Goal: Task Accomplishment & Management: Manage account settings

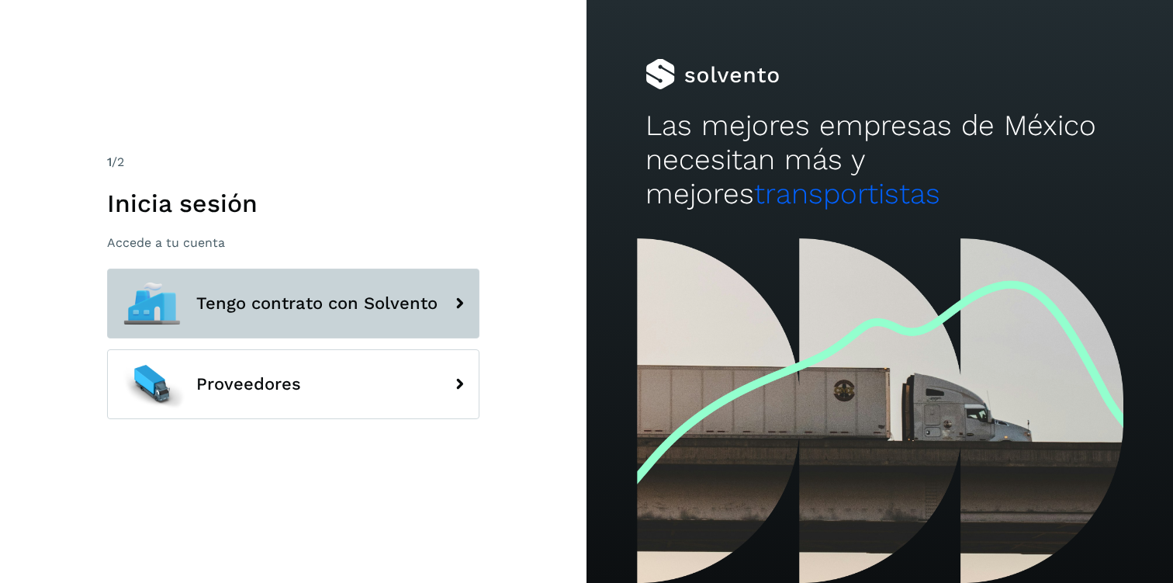
click at [292, 292] on button "Tengo contrato con Solvento" at bounding box center [293, 303] width 372 height 70
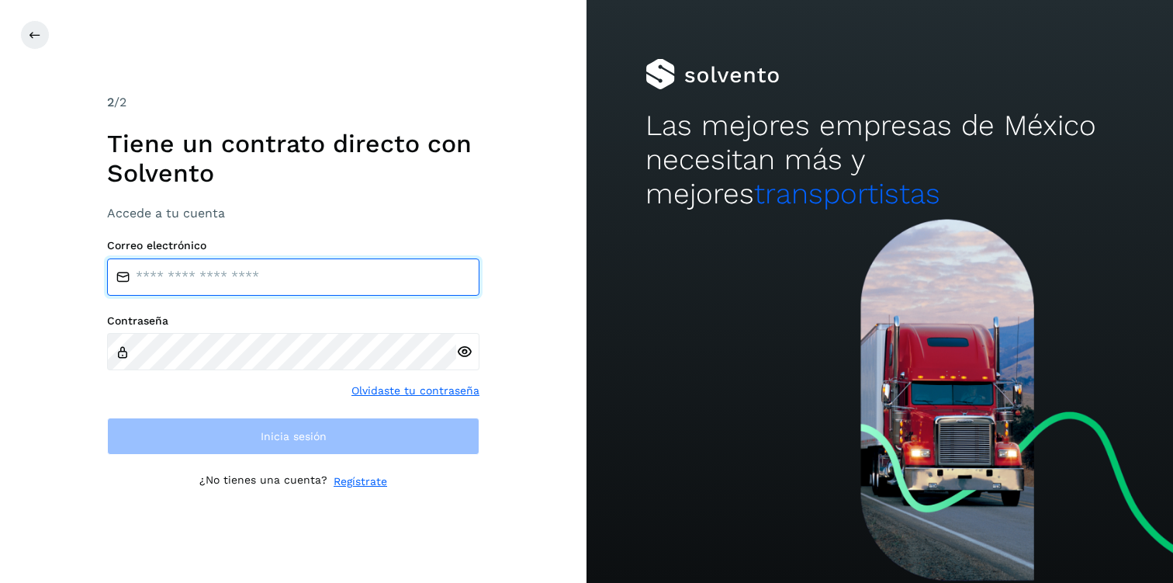
click at [282, 273] on input "email" at bounding box center [293, 276] width 372 height 37
paste input "**********"
type input "**********"
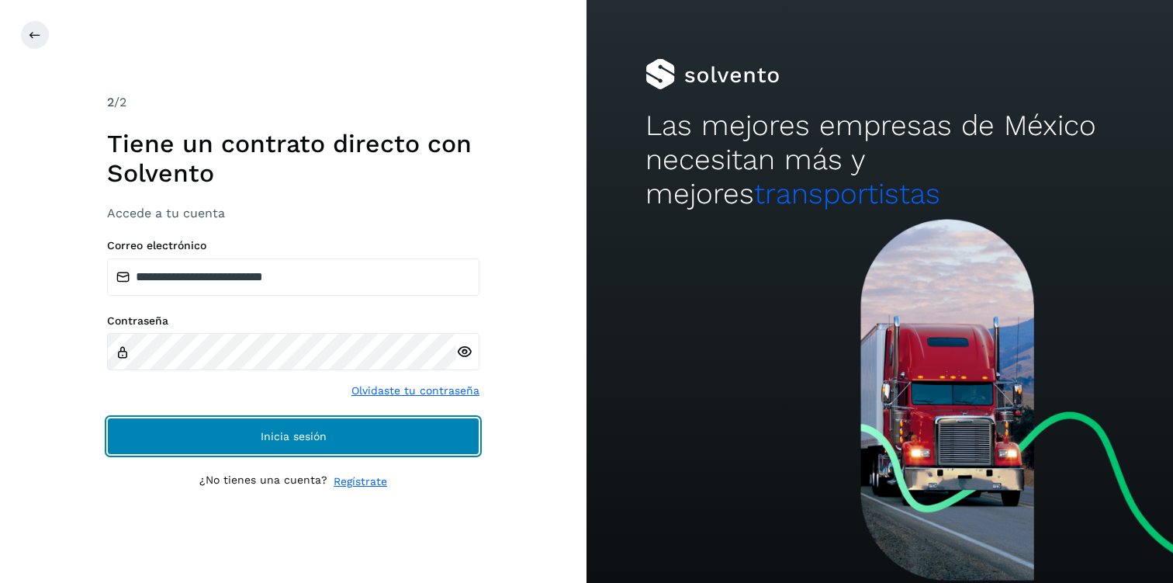
click at [245, 429] on button "Inicia sesión" at bounding box center [293, 435] width 372 height 37
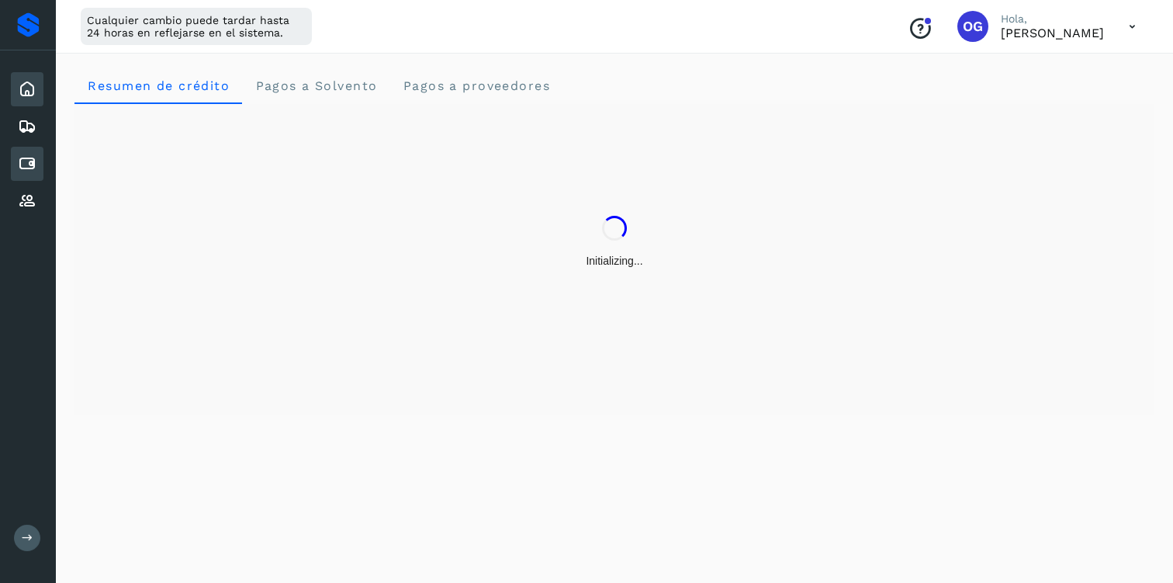
click at [21, 168] on icon at bounding box center [27, 163] width 19 height 19
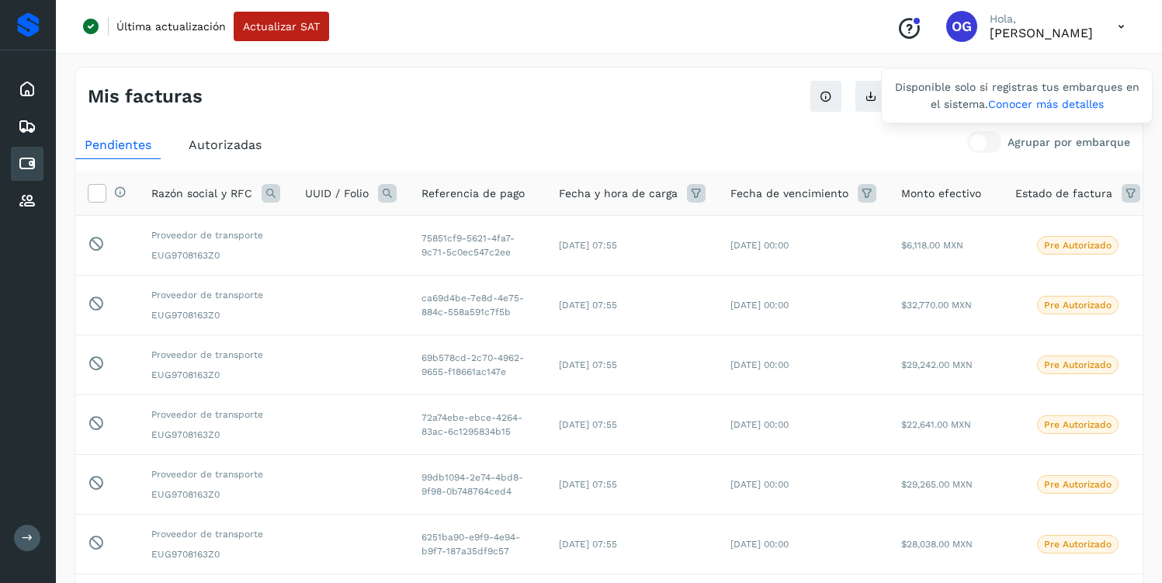
click at [1054, 95] on div "Disponible solo si registras tus embarques en el sistema. Conocer más detalles" at bounding box center [1017, 95] width 272 height 55
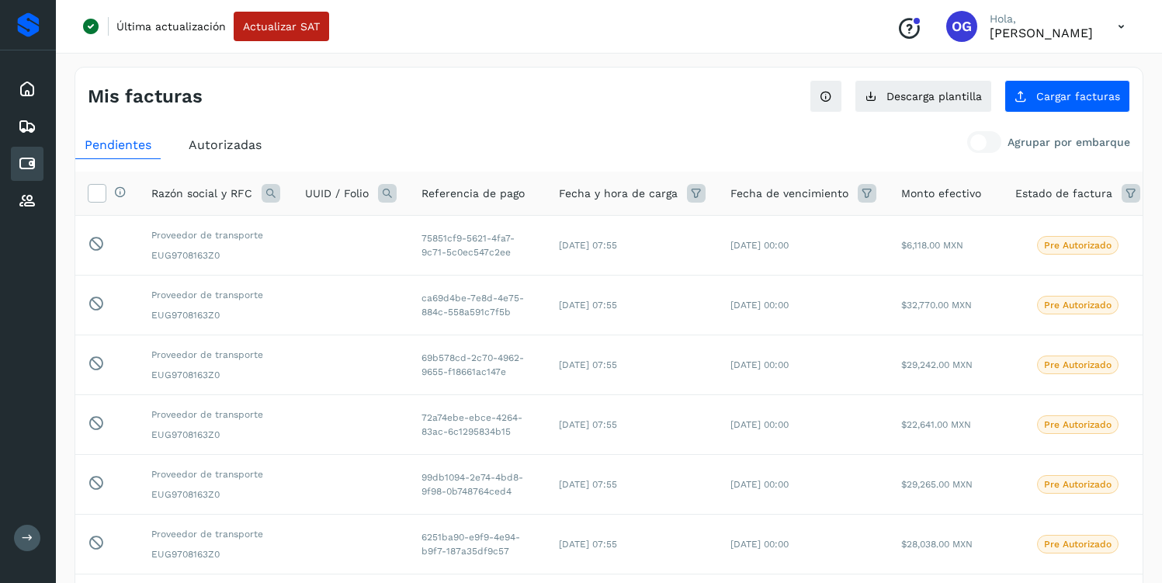
click at [885, 144] on ul "Pendientes Autorizadas" at bounding box center [608, 145] width 1067 height 28
click at [1060, 95] on span "Cargar facturas" at bounding box center [1078, 96] width 84 height 11
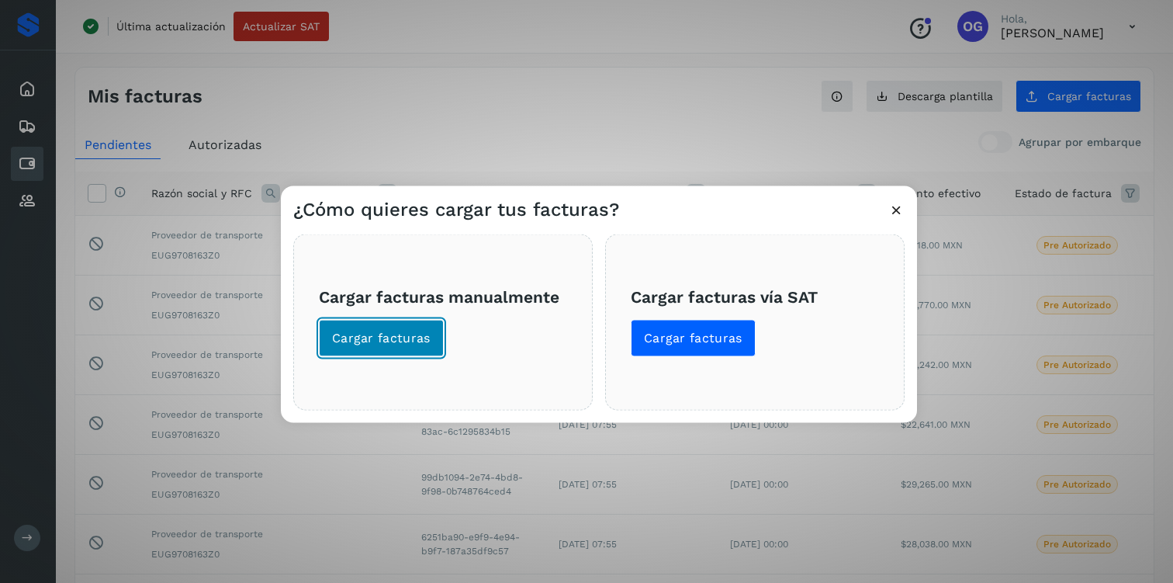
click at [405, 342] on span "Cargar facturas" at bounding box center [381, 337] width 99 height 17
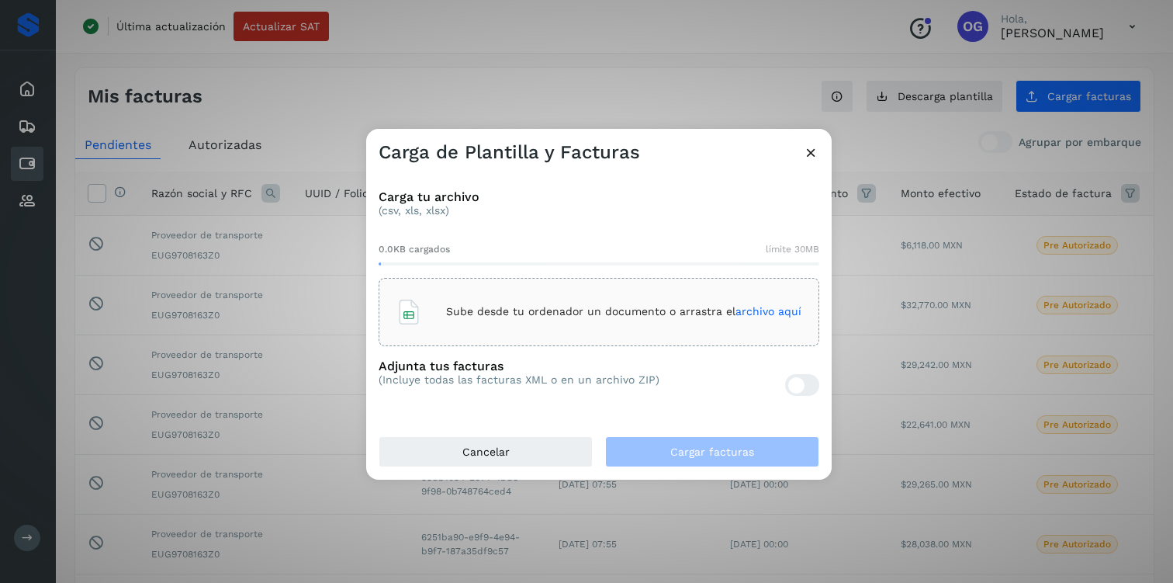
click at [463, 322] on div "Sube desde tu ordenador un documento o arrastra el archivo aquí" at bounding box center [598, 312] width 405 height 42
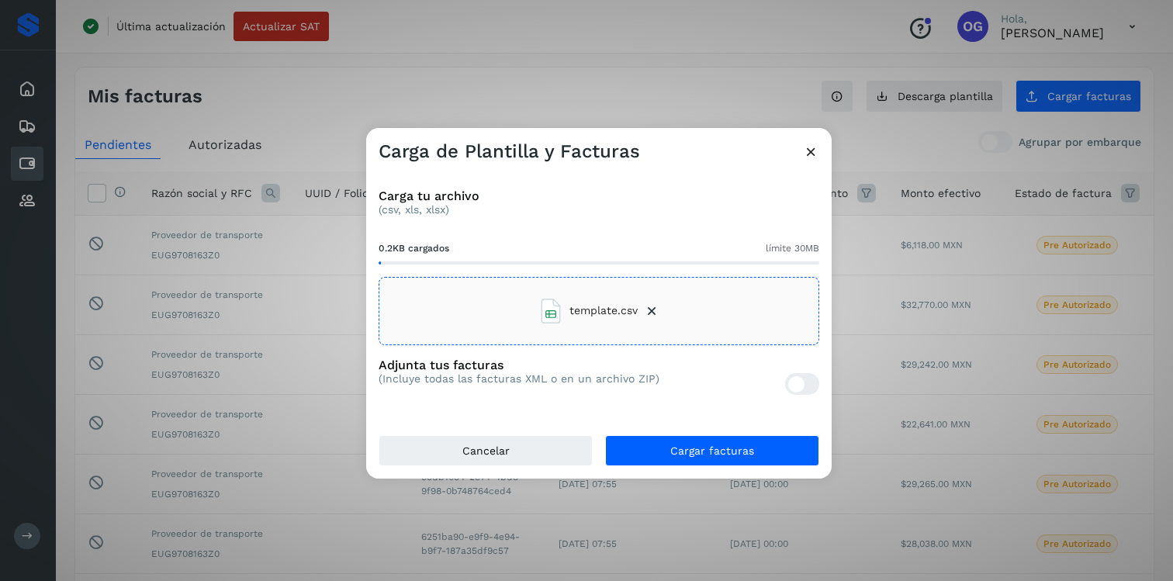
click at [810, 386] on div at bounding box center [802, 384] width 34 height 22
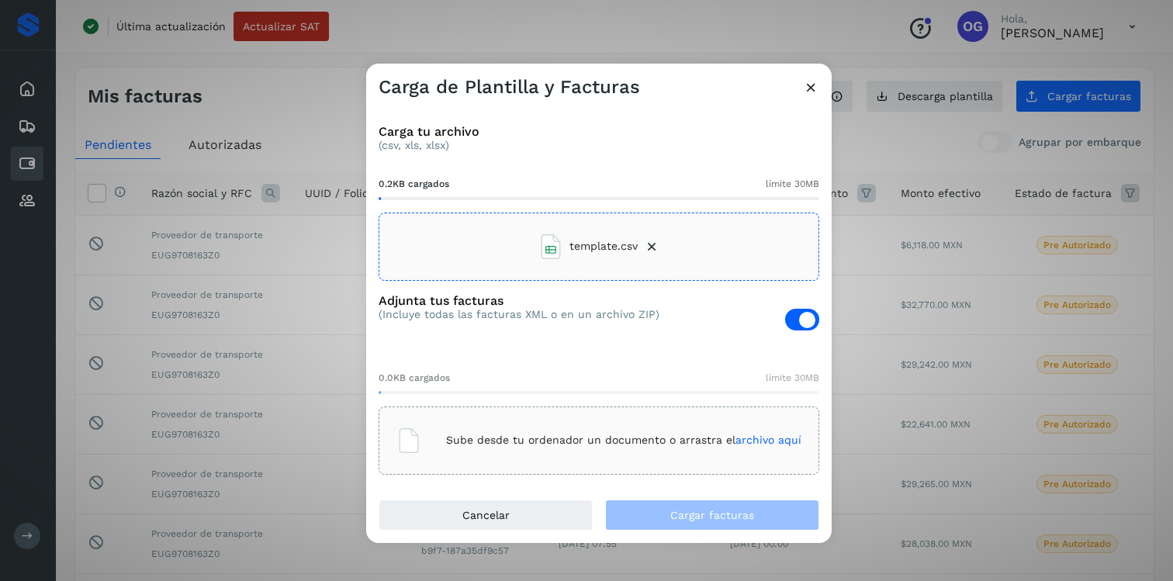
click at [603, 427] on div "Sube desde tu ordenador un documento o arrastra el archivo aquí" at bounding box center [598, 441] width 405 height 42
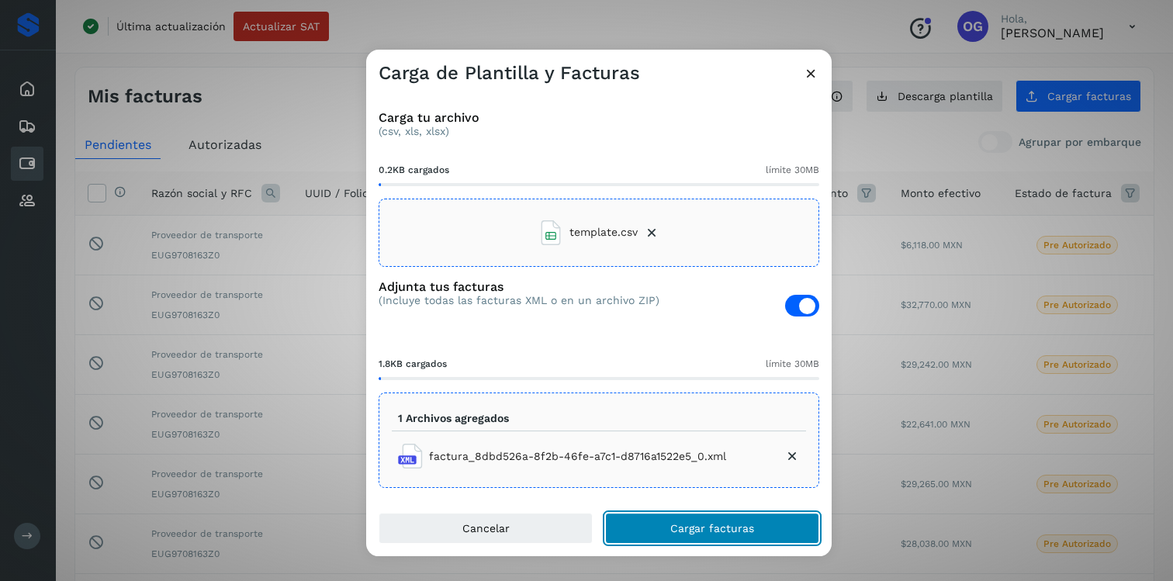
click at [690, 528] on span "Cargar facturas" at bounding box center [712, 528] width 84 height 11
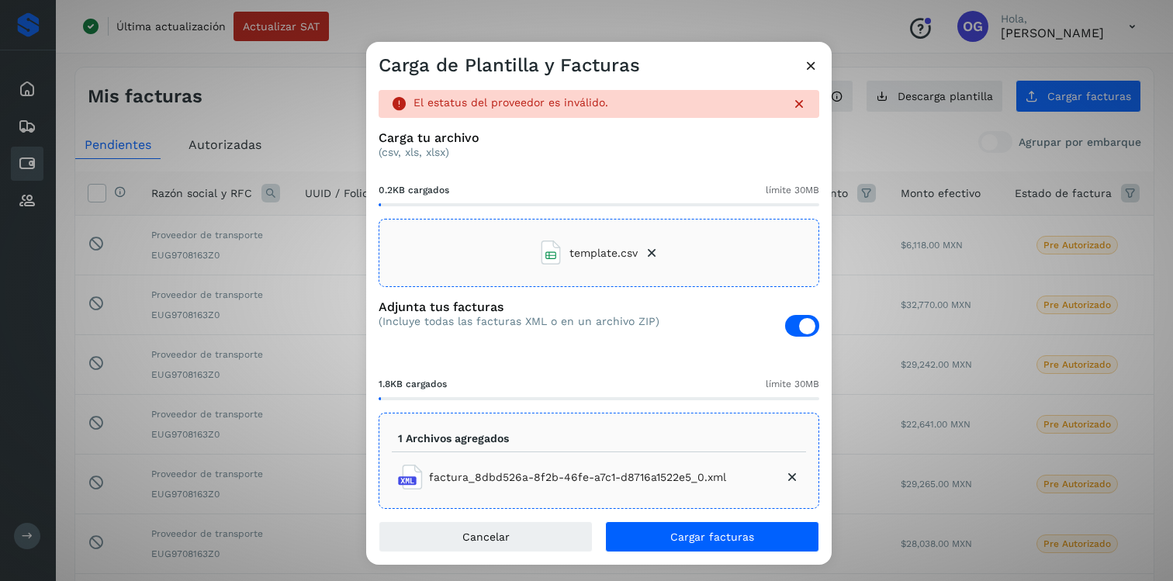
click at [275, 219] on div "Carga de Plantilla y Facturas El estatus del proveedor es inválido. Carga tu ar…" at bounding box center [586, 290] width 1173 height 581
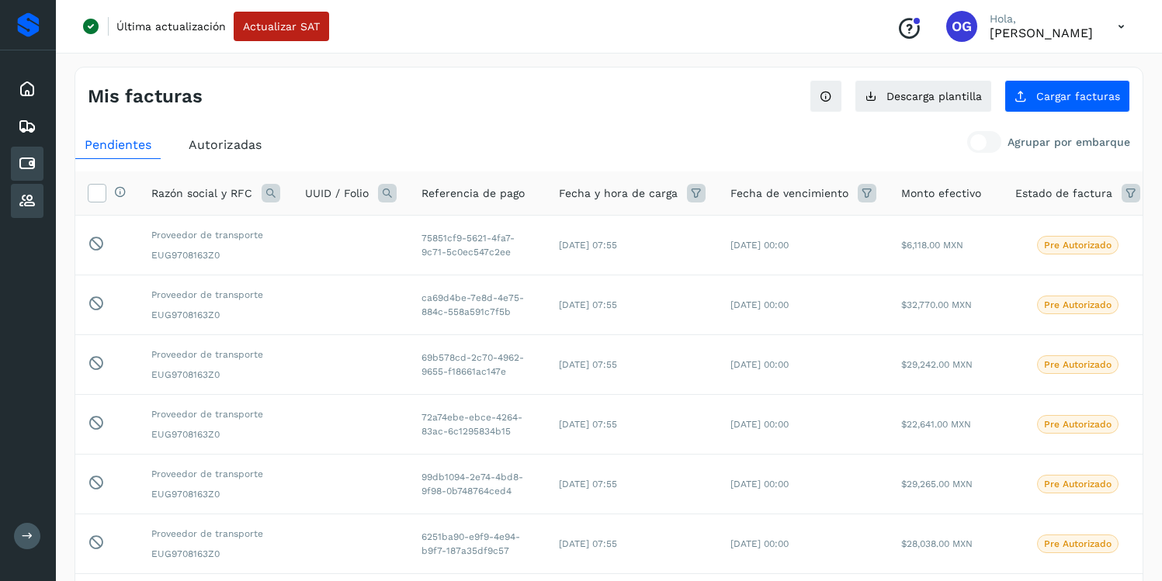
click at [29, 203] on icon at bounding box center [27, 201] width 19 height 19
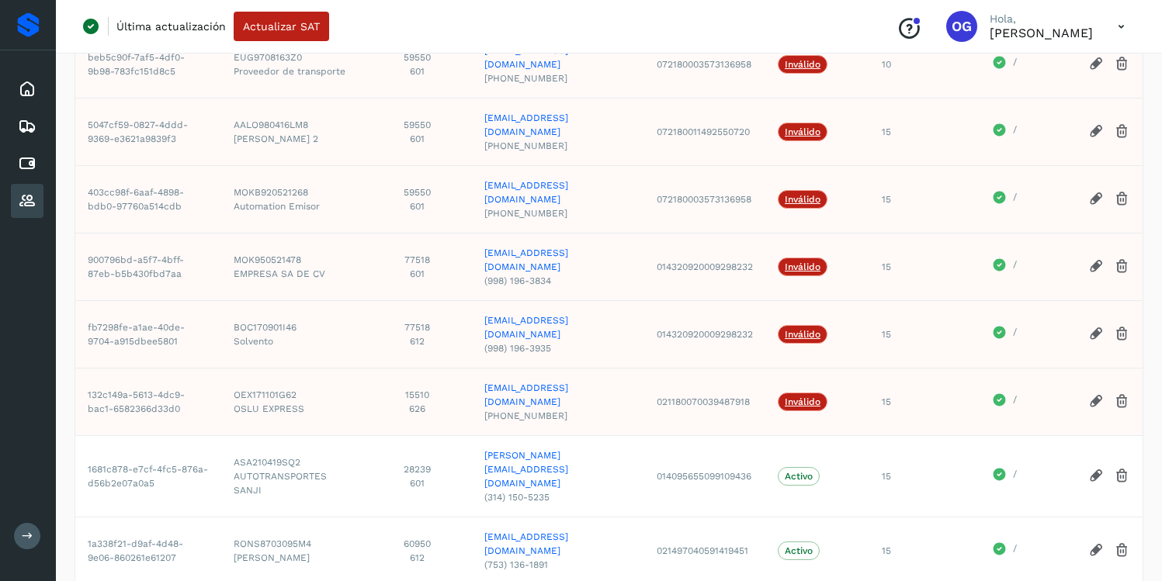
scroll to position [317, 0]
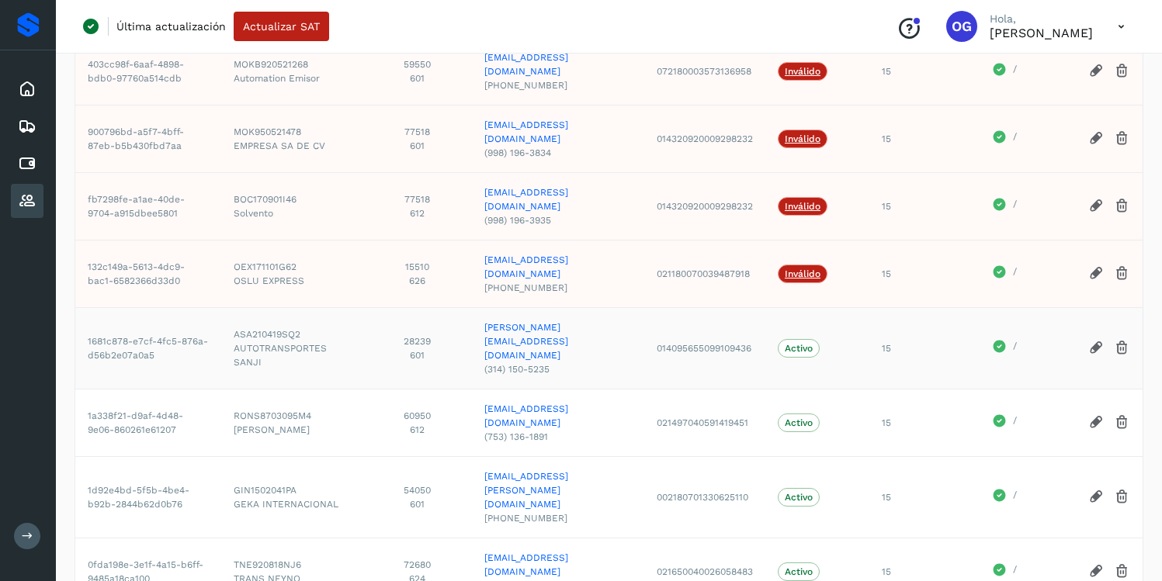
drag, startPoint x: 283, startPoint y: 272, endPoint x: 275, endPoint y: 275, distance: 9.1
click at [275, 327] on span "ASA210419SQ2" at bounding box center [292, 334] width 117 height 14
drag, startPoint x: 282, startPoint y: 269, endPoint x: 203, endPoint y: 268, distance: 78.4
click at [221, 307] on td "ASA210419SQ2 AUTOTRANSPORTES SANJI" at bounding box center [292, 347] width 142 height 81
drag, startPoint x: 303, startPoint y: 327, endPoint x: 200, endPoint y: 317, distance: 103.8
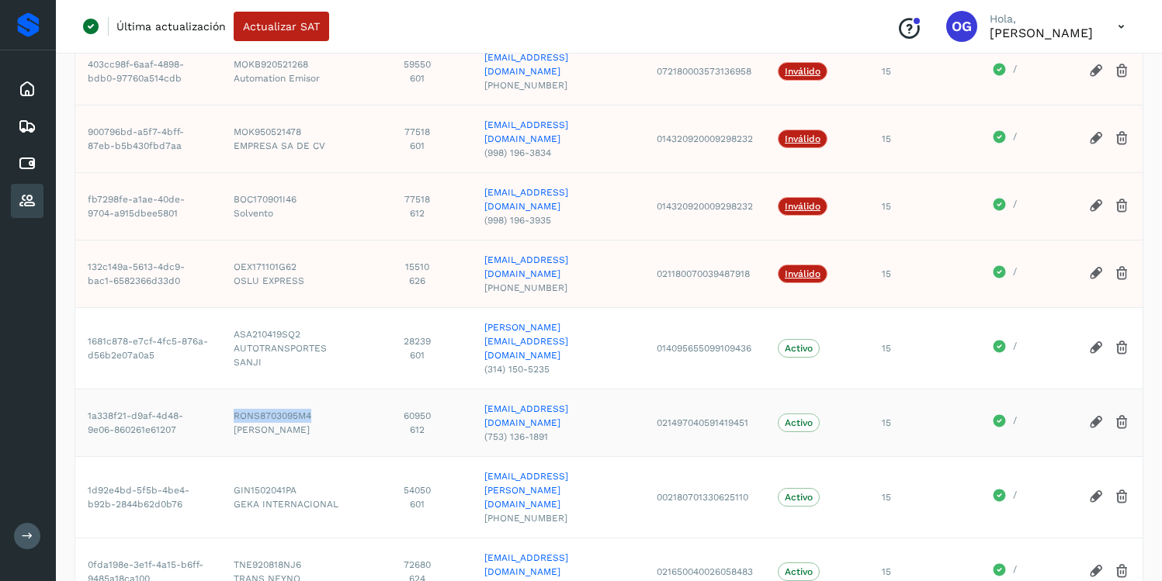
click at [221, 389] on td "RONS8703095M4 SERGIO ARMANDO RODRIGUEZ NUÑEZ" at bounding box center [292, 423] width 142 height 68
copy span "RONS8703095M4"
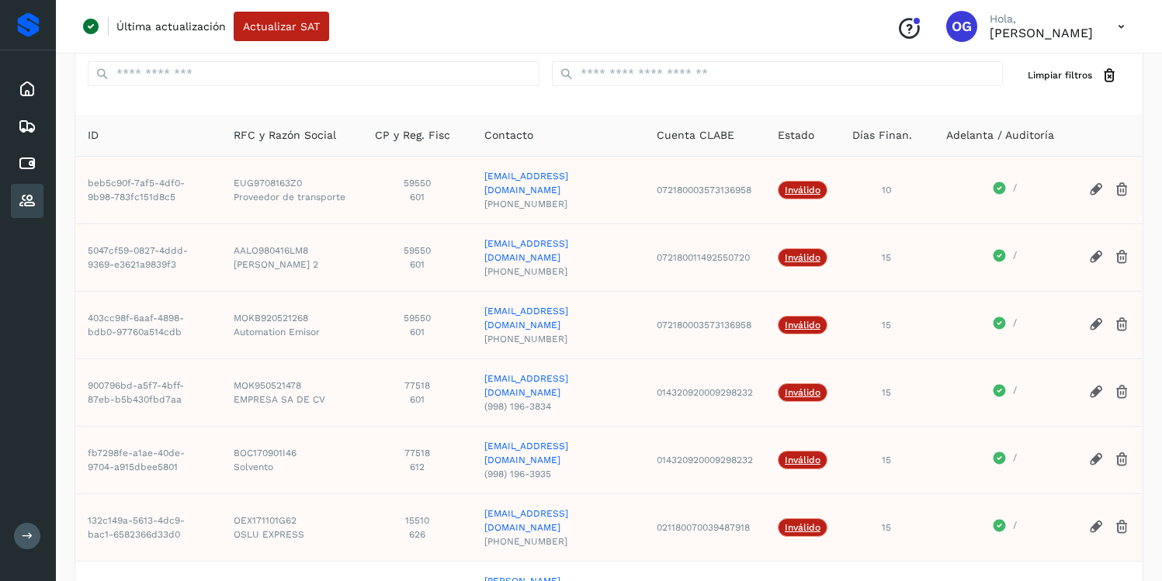
scroll to position [0, 0]
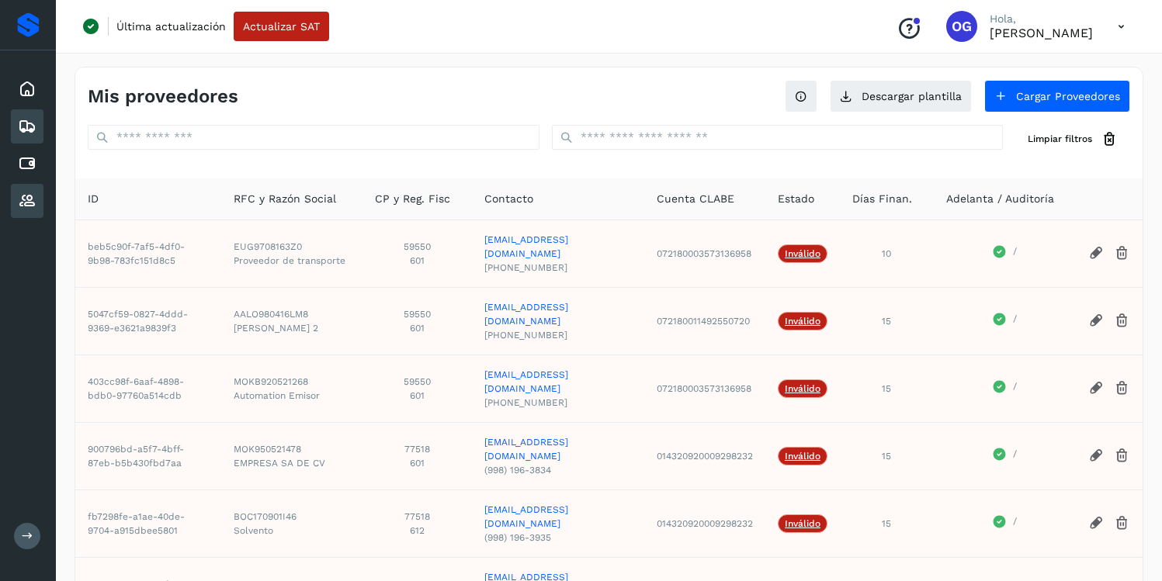
click at [29, 124] on icon at bounding box center [27, 126] width 19 height 19
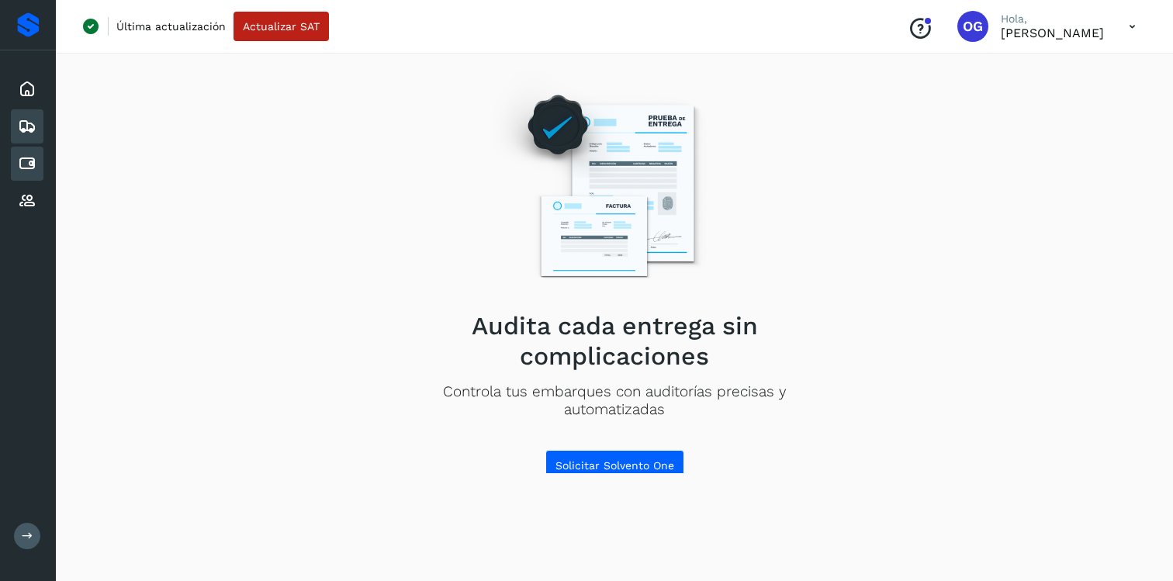
click at [22, 180] on div "Cuentas por pagar" at bounding box center [27, 164] width 33 height 34
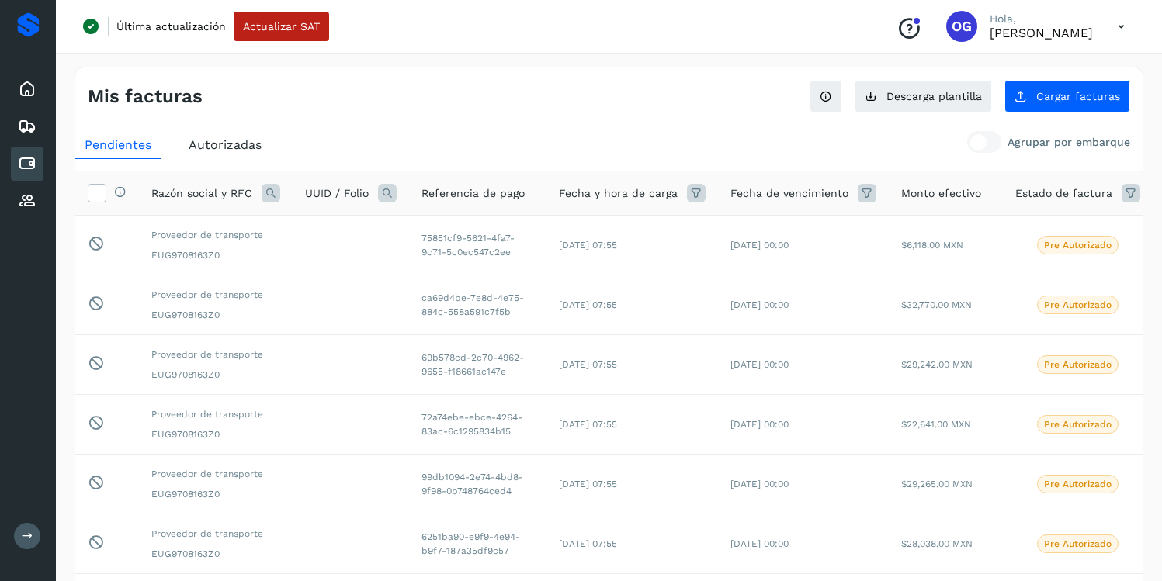
click at [785, 136] on ul "Pendientes Autorizadas" at bounding box center [608, 145] width 1067 height 28
click at [1118, 105] on button "Cargar facturas" at bounding box center [1067, 96] width 126 height 33
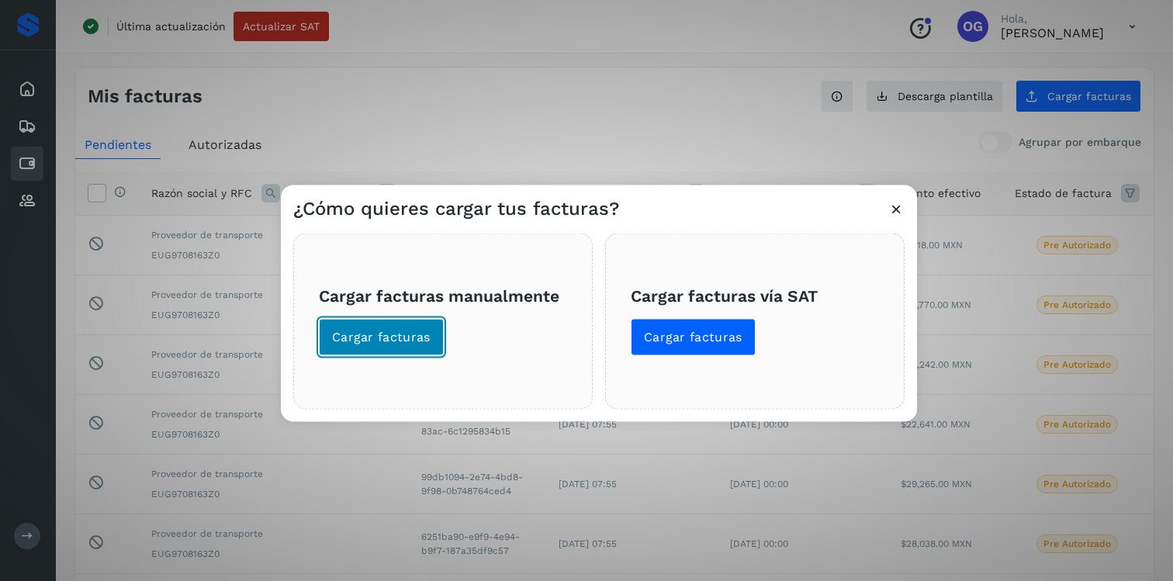
click at [422, 331] on span "Cargar facturas" at bounding box center [381, 336] width 99 height 17
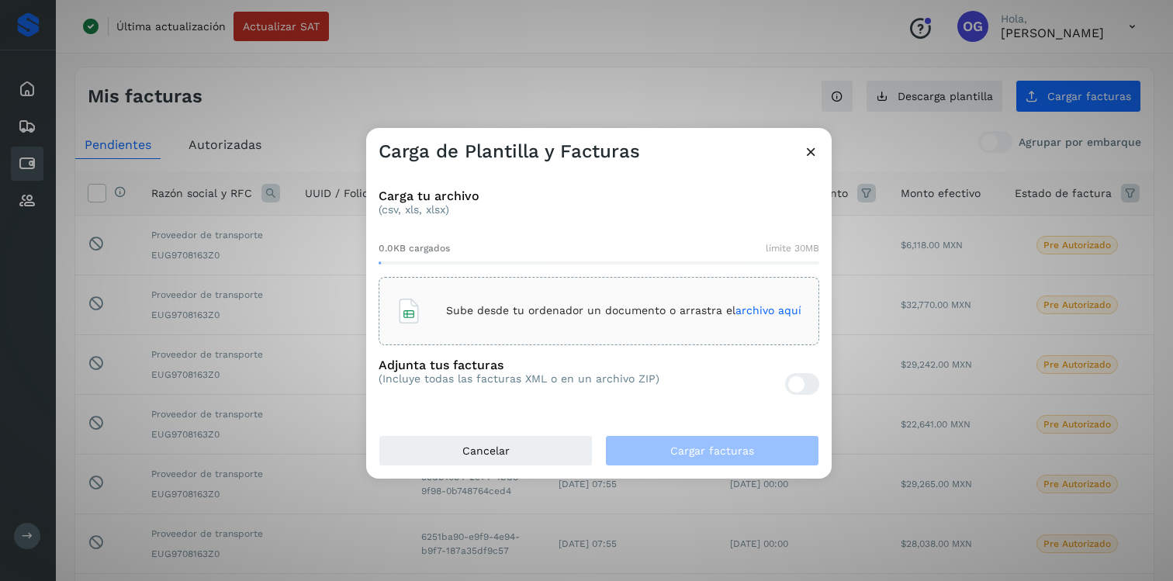
click at [455, 296] on div "Sube desde tu ordenador un documento o arrastra el archivo aquí" at bounding box center [598, 311] width 405 height 42
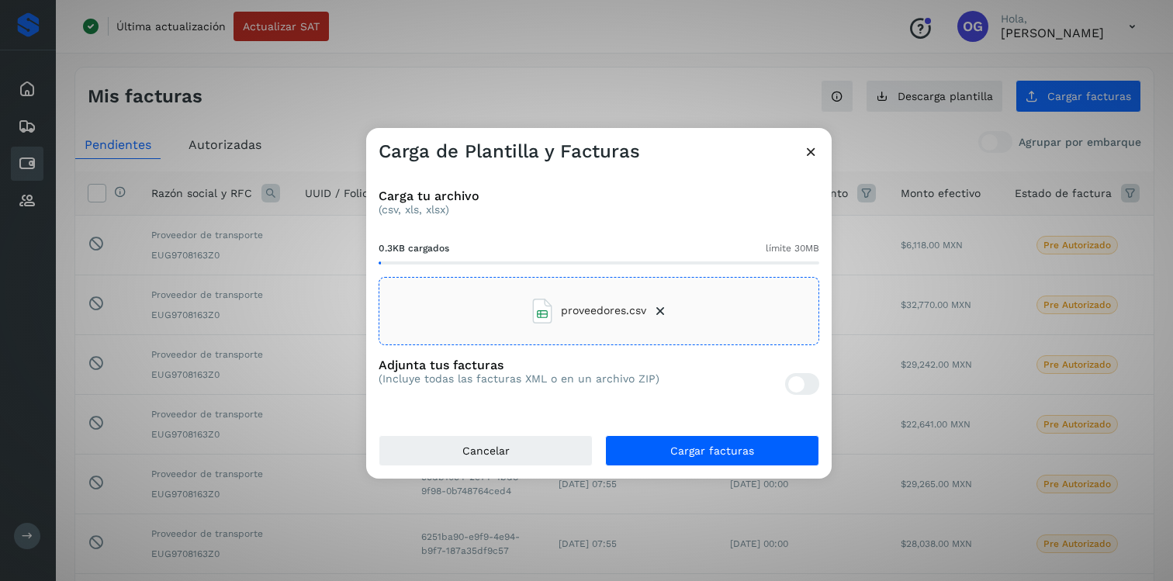
click at [654, 310] on icon at bounding box center [661, 311] width 16 height 16
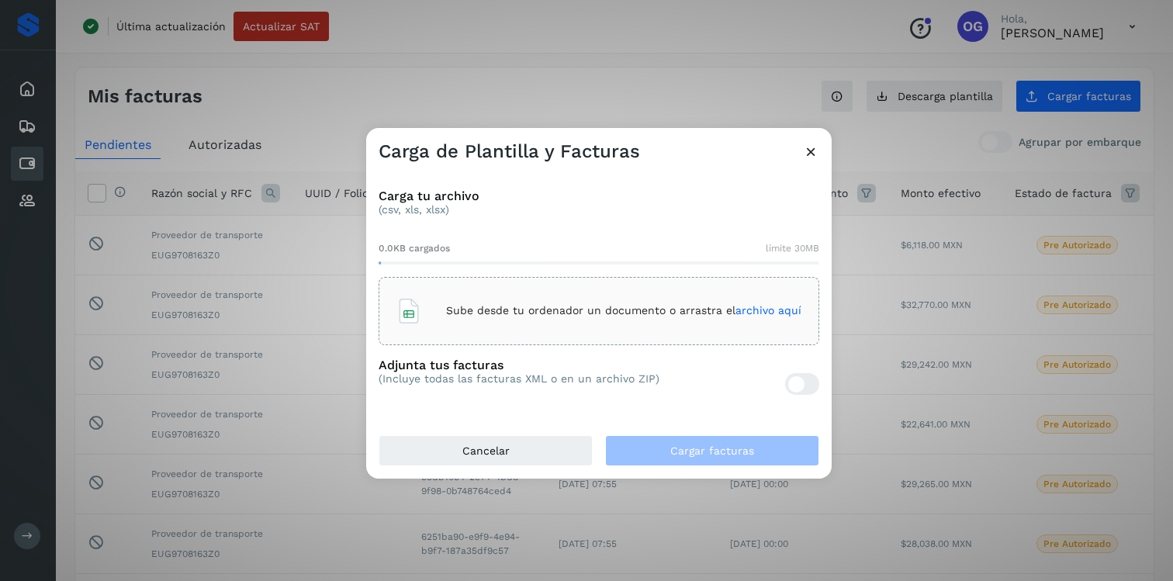
click at [561, 295] on div "Sube desde tu ordenador un documento o arrastra el archivo aquí" at bounding box center [598, 311] width 405 height 42
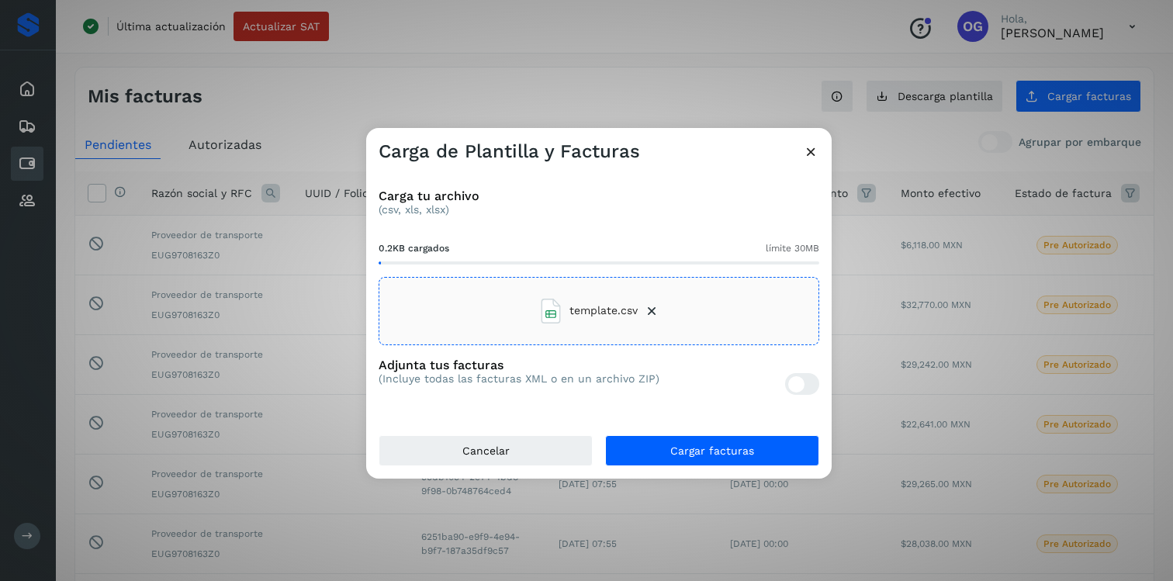
click at [805, 380] on div at bounding box center [802, 384] width 34 height 22
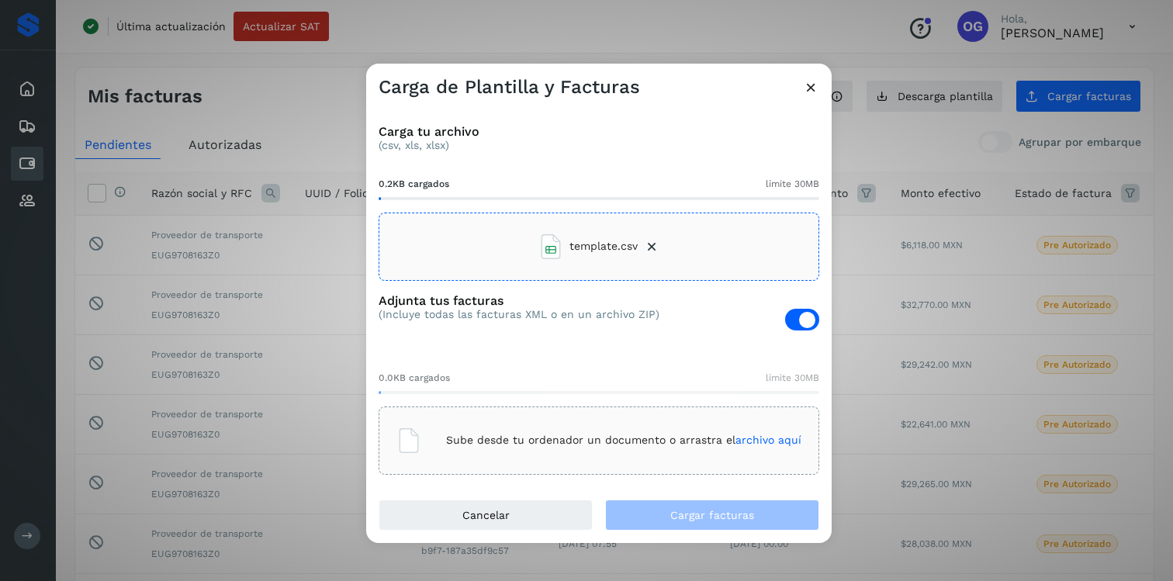
click at [504, 414] on div "Sube desde tu ordenador un documento o arrastra el archivo aquí" at bounding box center [599, 441] width 441 height 68
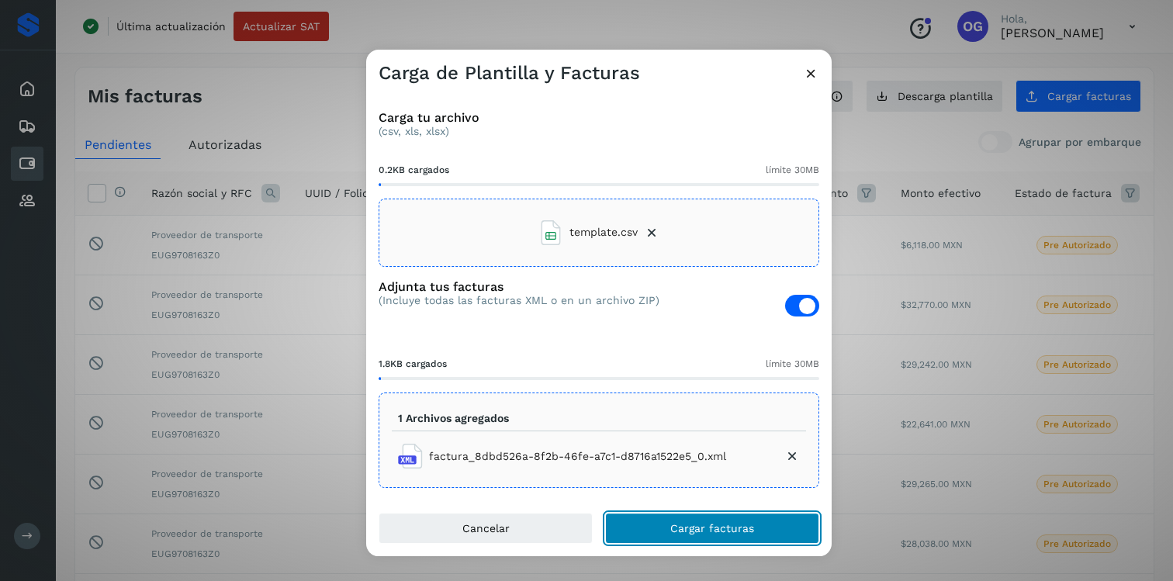
click at [694, 525] on span "Cargar facturas" at bounding box center [712, 528] width 84 height 11
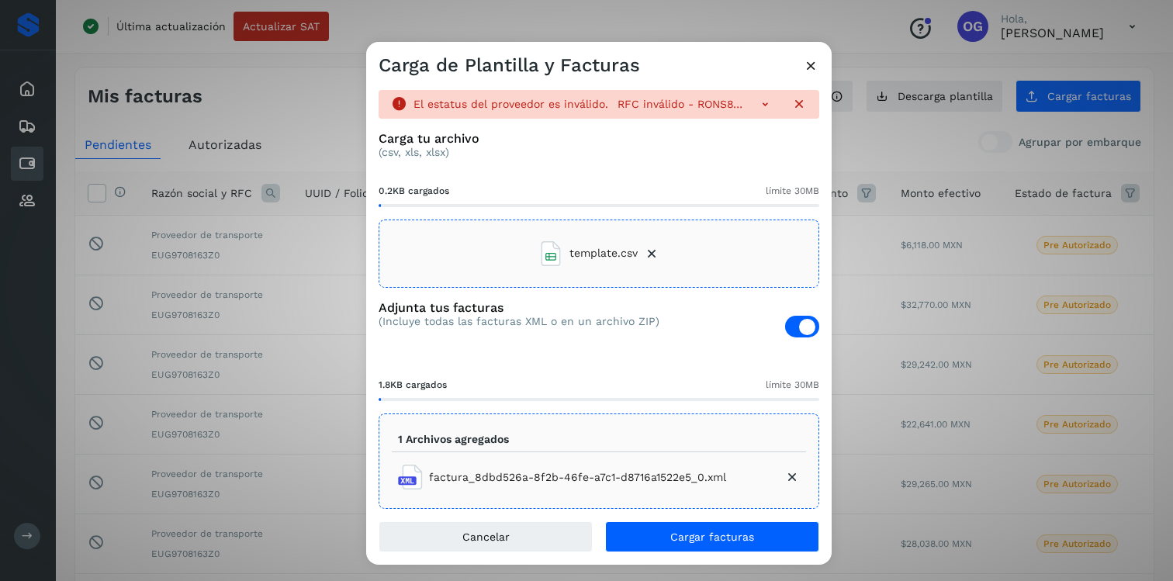
click at [757, 104] on icon at bounding box center [765, 103] width 16 height 16
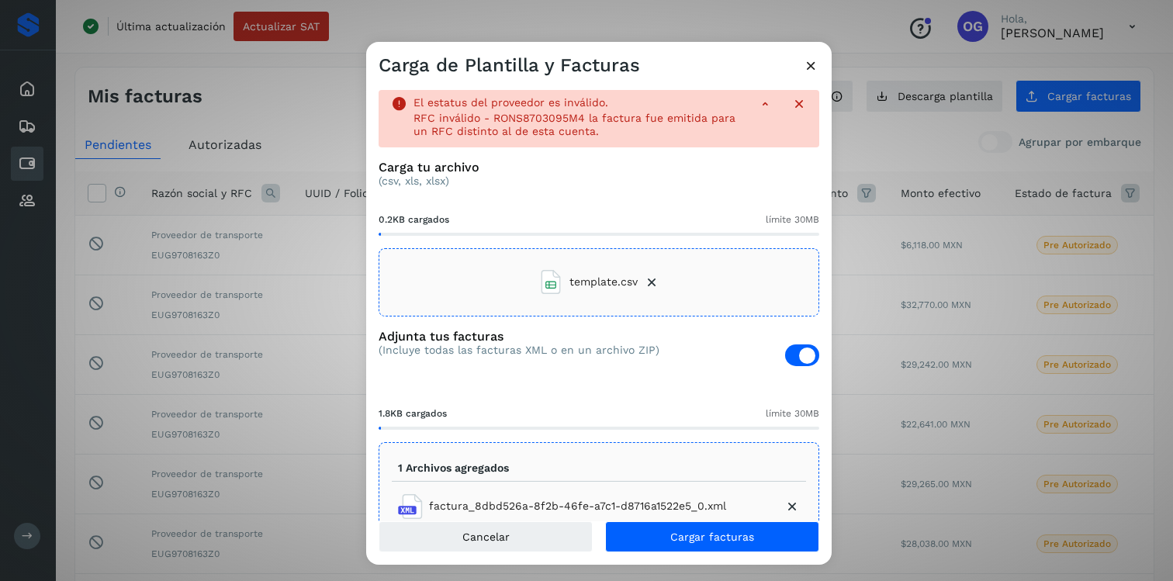
click at [653, 282] on icon at bounding box center [652, 283] width 16 height 16
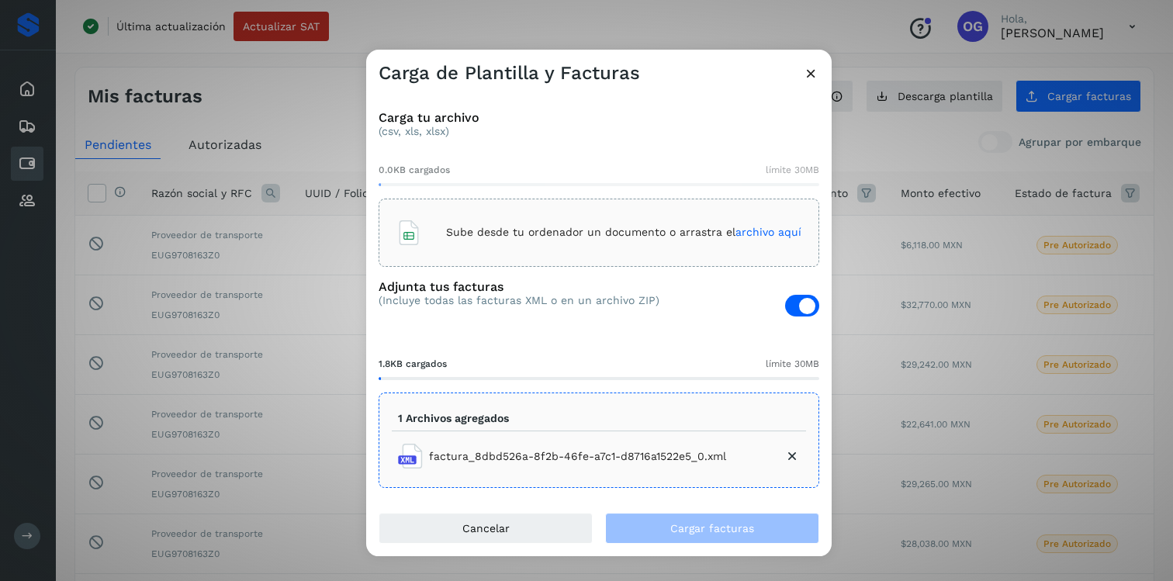
click at [590, 273] on div "Carga tu archivo (csv, xls, xlsx) 0.0KB cargados límite 30MB Sube desde tu orde…" at bounding box center [599, 299] width 466 height 428
click at [619, 234] on p "Sube desde tu ordenador un documento o arrastra el archivo aquí" at bounding box center [623, 232] width 355 height 13
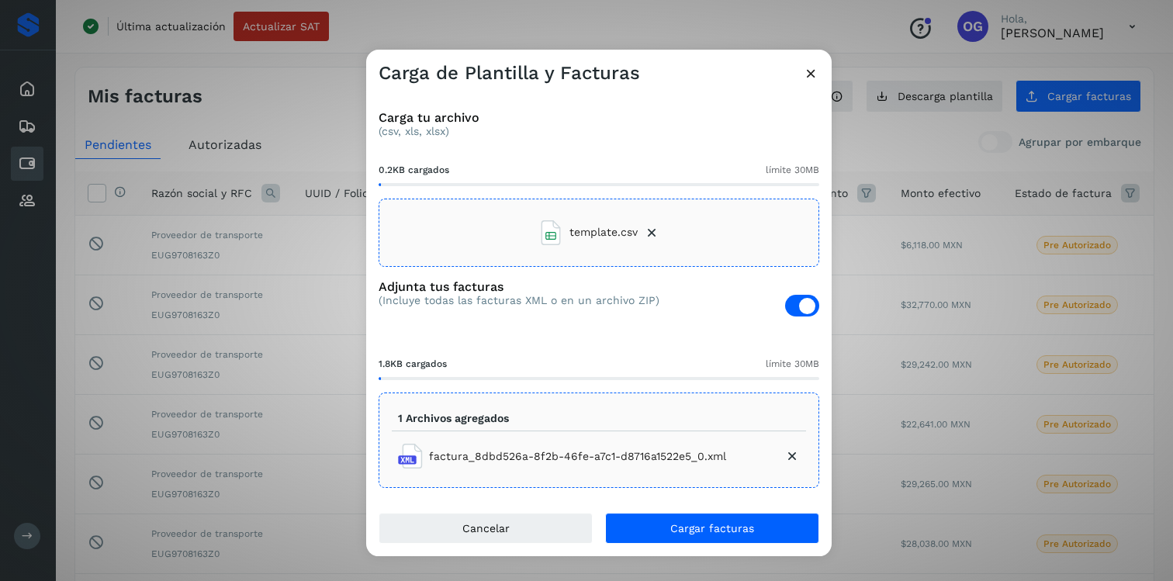
click at [786, 448] on icon at bounding box center [792, 456] width 16 height 16
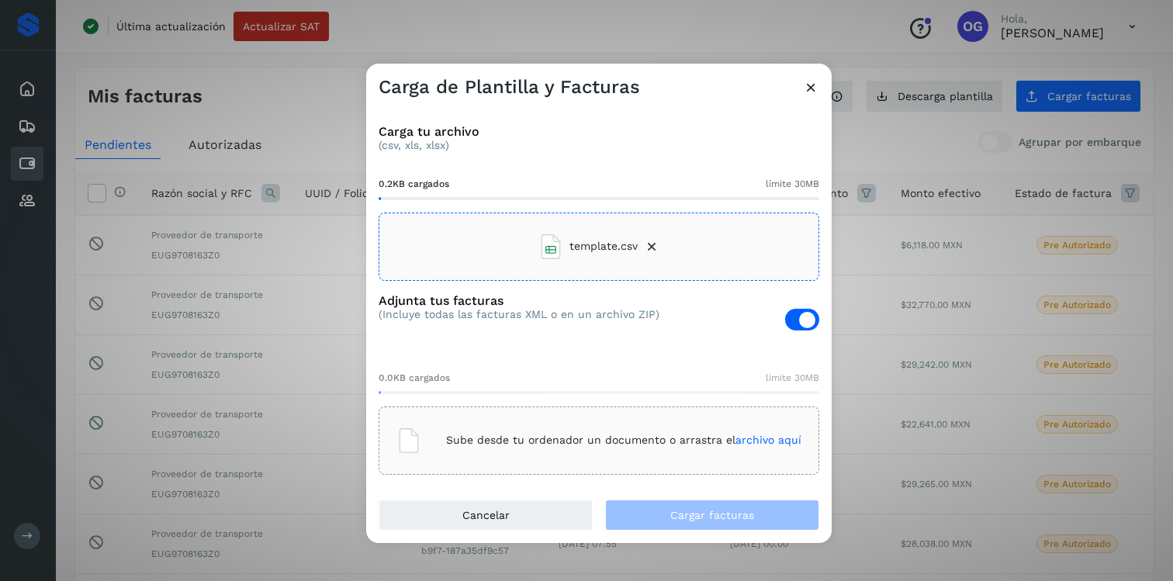
click at [577, 442] on p "Sube desde tu ordenador un documento o arrastra el archivo aquí" at bounding box center [623, 440] width 355 height 13
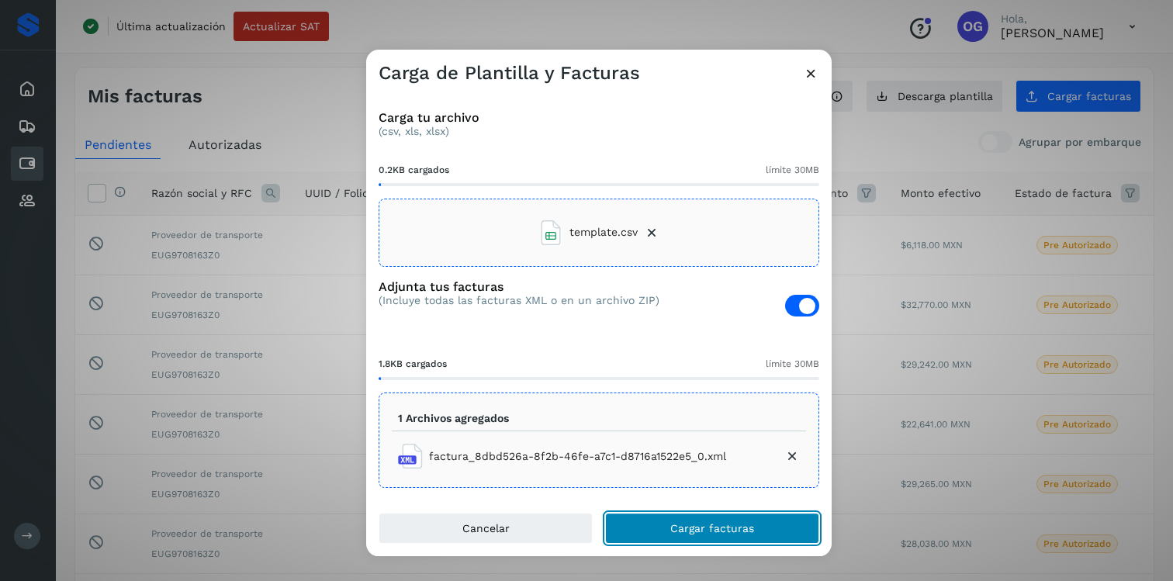
click at [641, 515] on button "Cargar facturas" at bounding box center [712, 528] width 214 height 31
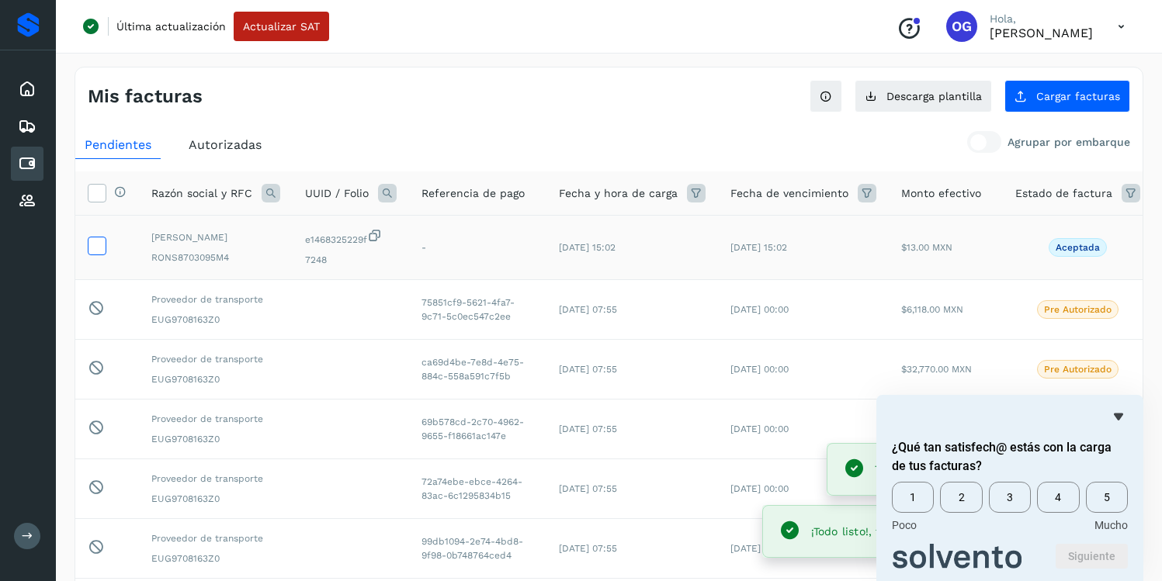
click at [97, 253] on icon at bounding box center [96, 245] width 16 height 16
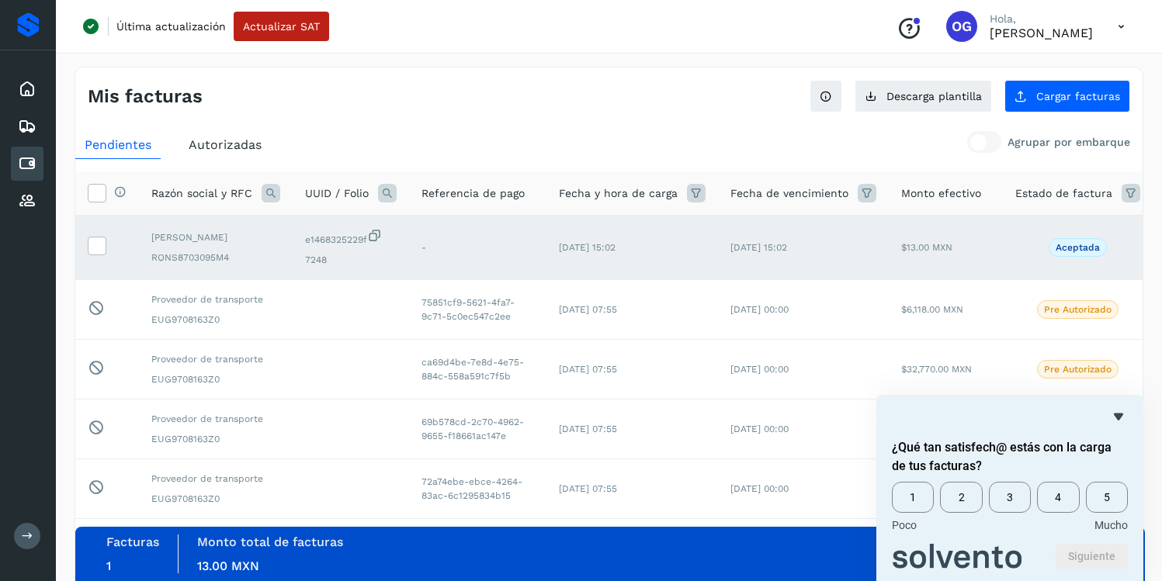
click at [1112, 417] on icon "Ocultar encuesta" at bounding box center [1118, 416] width 19 height 19
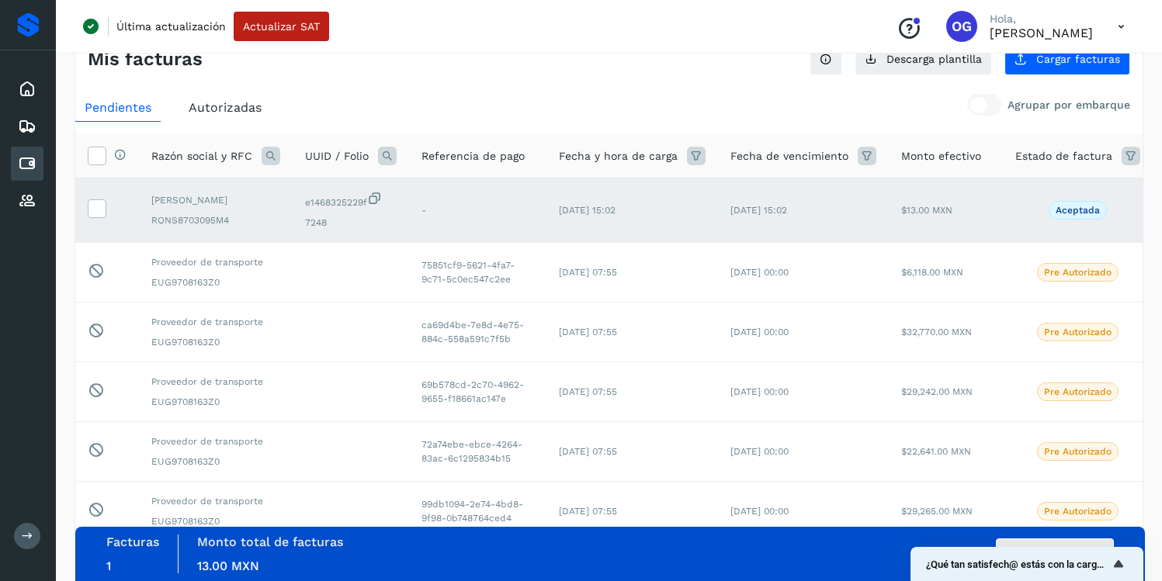
scroll to position [40, 0]
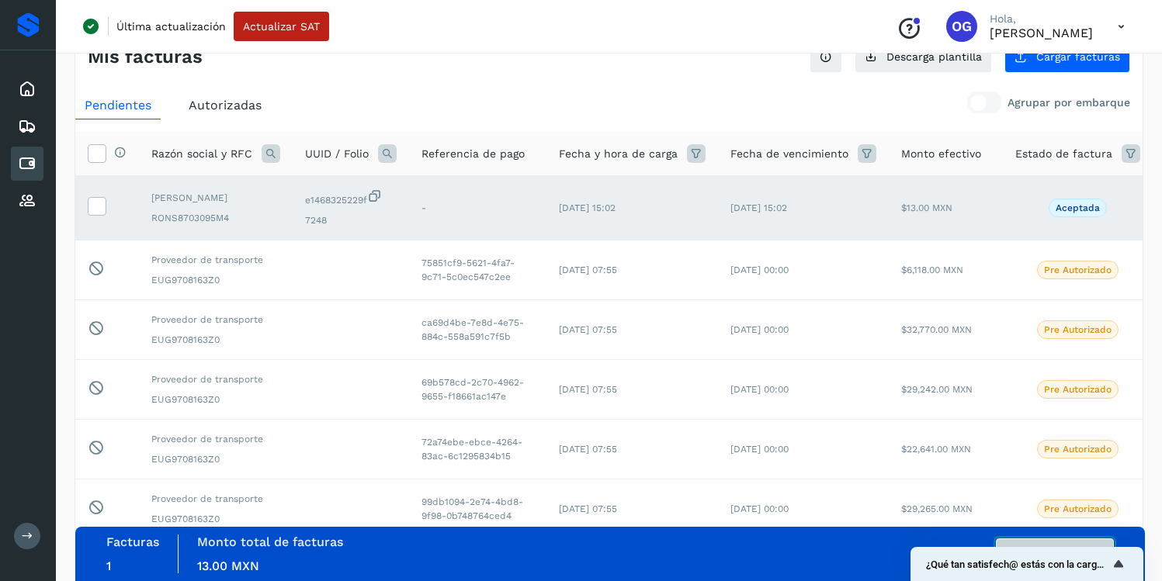
click at [1058, 543] on button "Autorizar facturas" at bounding box center [1054, 553] width 118 height 31
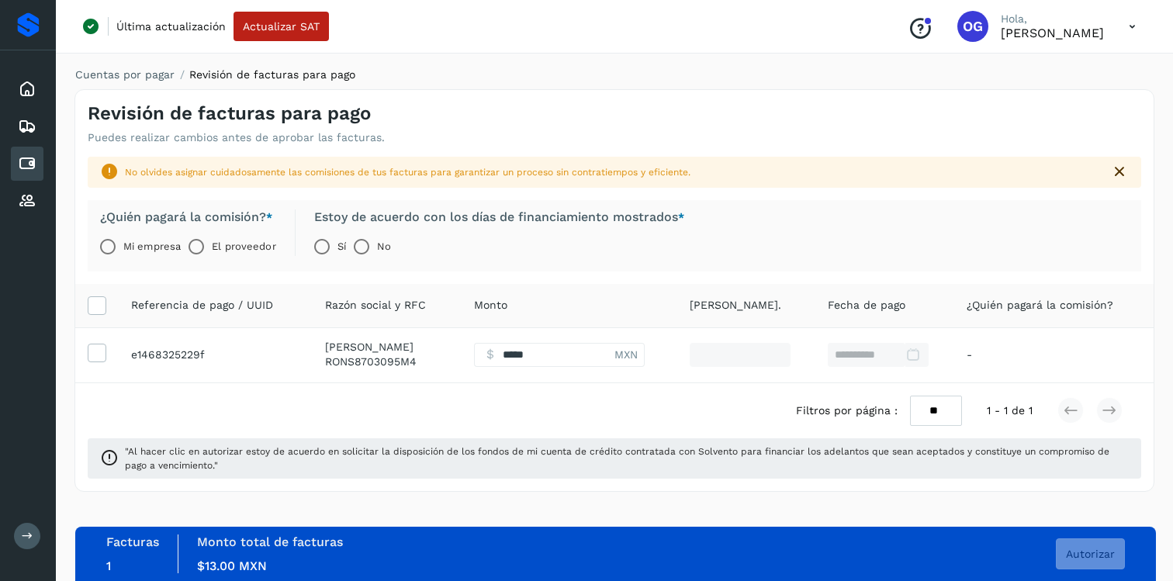
click at [141, 244] on label "Mi empresa" at bounding box center [151, 246] width 57 height 31
click at [1075, 550] on span "Autorizar" at bounding box center [1090, 554] width 49 height 11
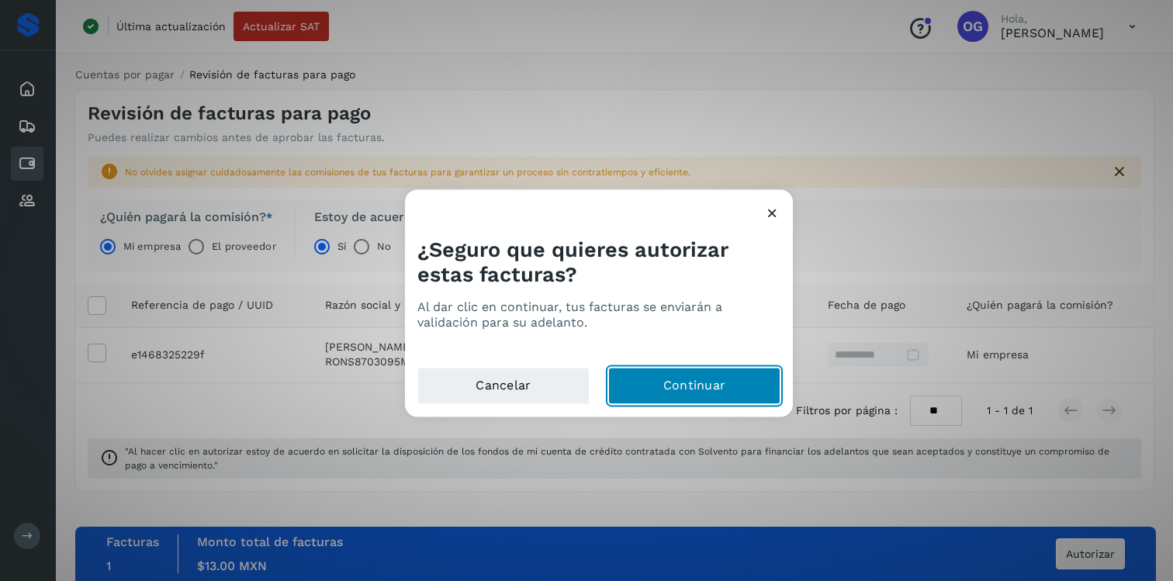
click at [685, 382] on button "Continuar" at bounding box center [694, 385] width 172 height 37
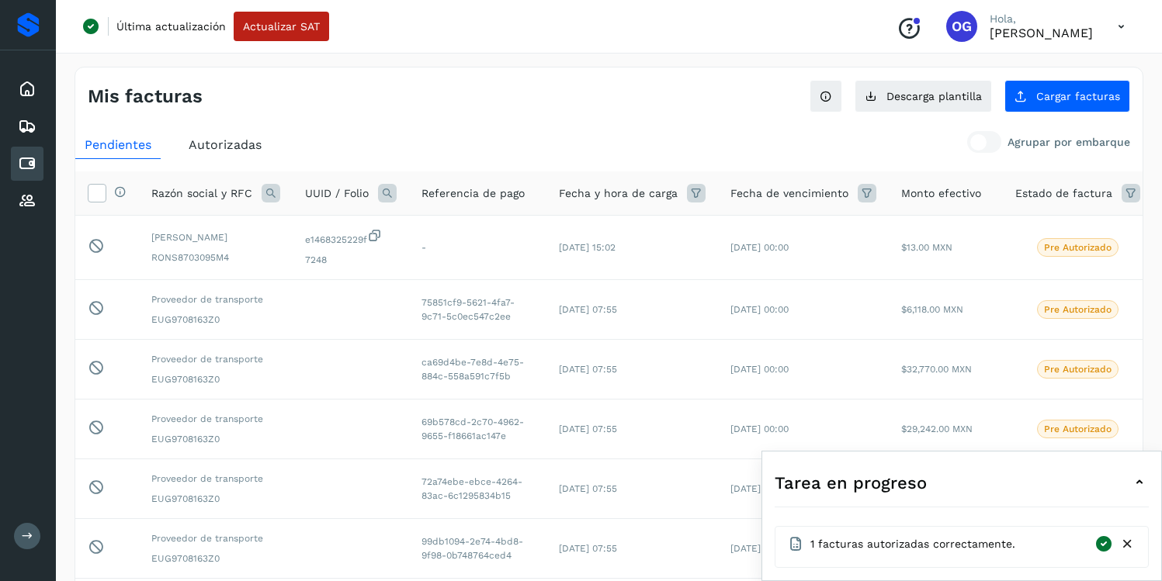
click at [1128, 546] on icon at bounding box center [1127, 544] width 16 height 16
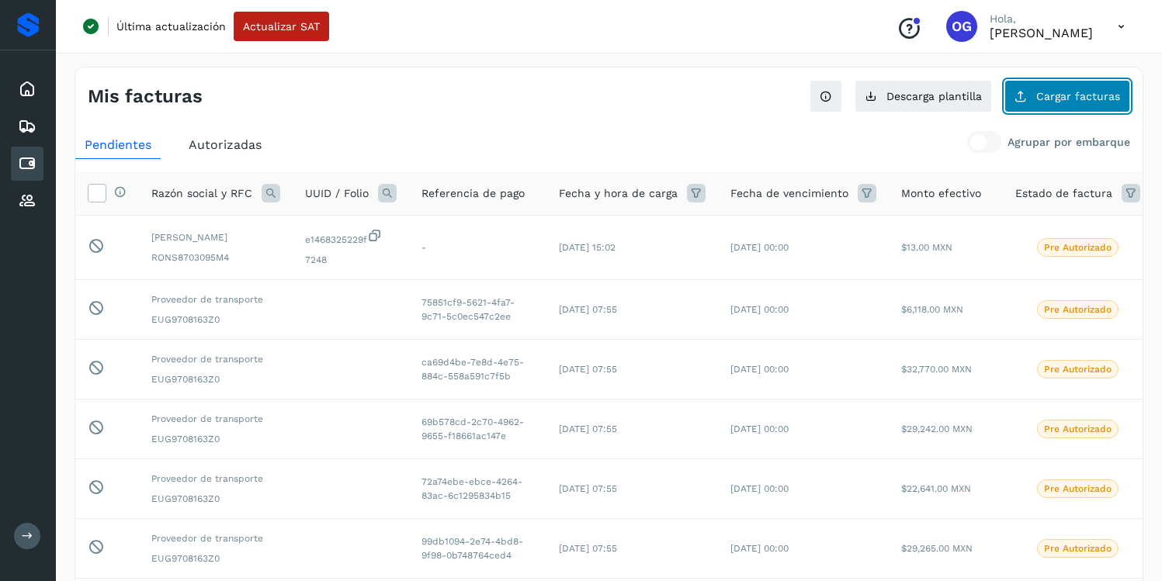
click at [1047, 94] on span "Cargar facturas" at bounding box center [1078, 96] width 84 height 11
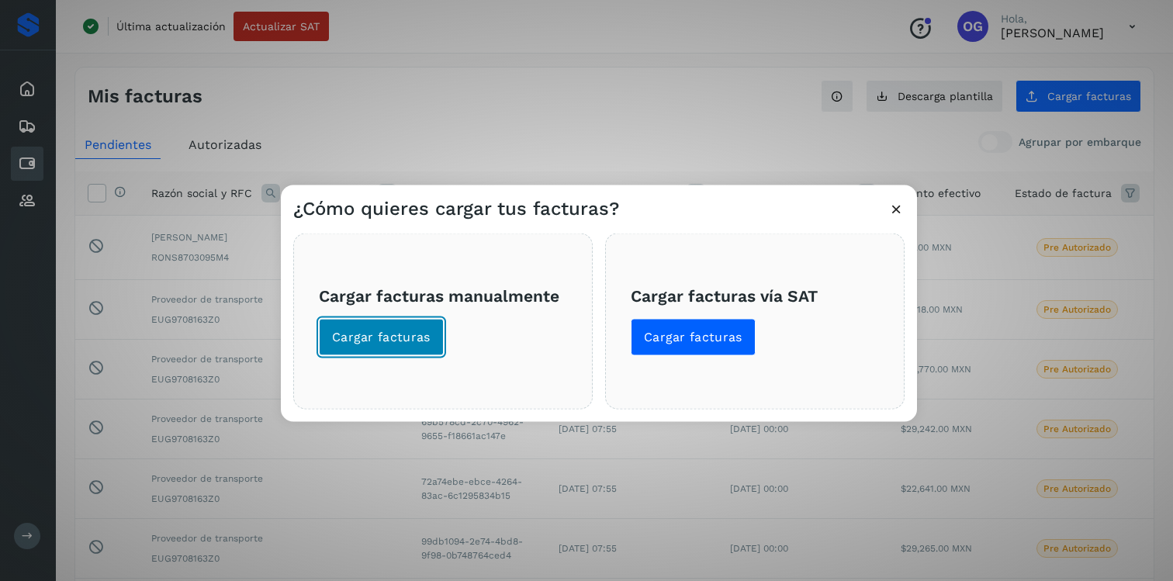
click at [367, 338] on span "Cargar facturas" at bounding box center [381, 336] width 99 height 17
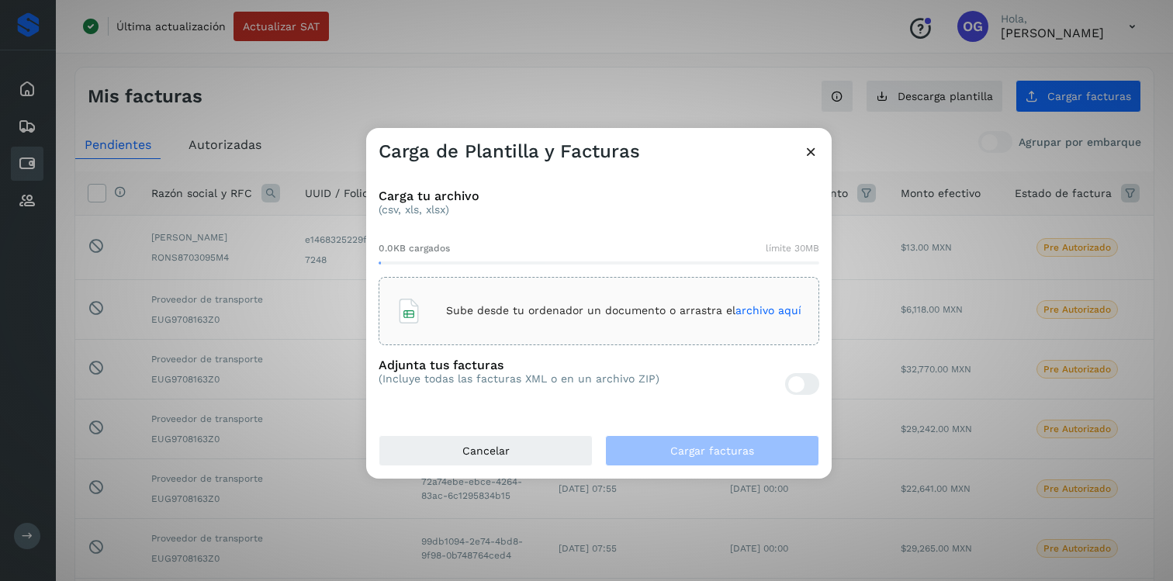
click at [459, 306] on p "Sube desde tu ordenador un documento o arrastra el archivo aquí" at bounding box center [623, 310] width 355 height 13
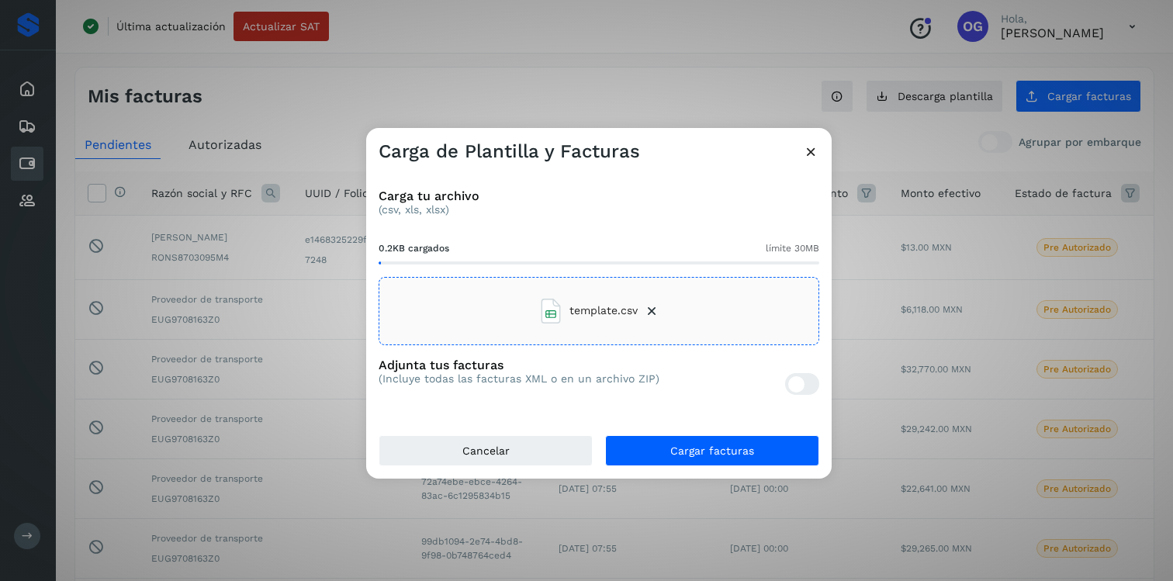
click at [798, 383] on div at bounding box center [796, 384] width 16 height 16
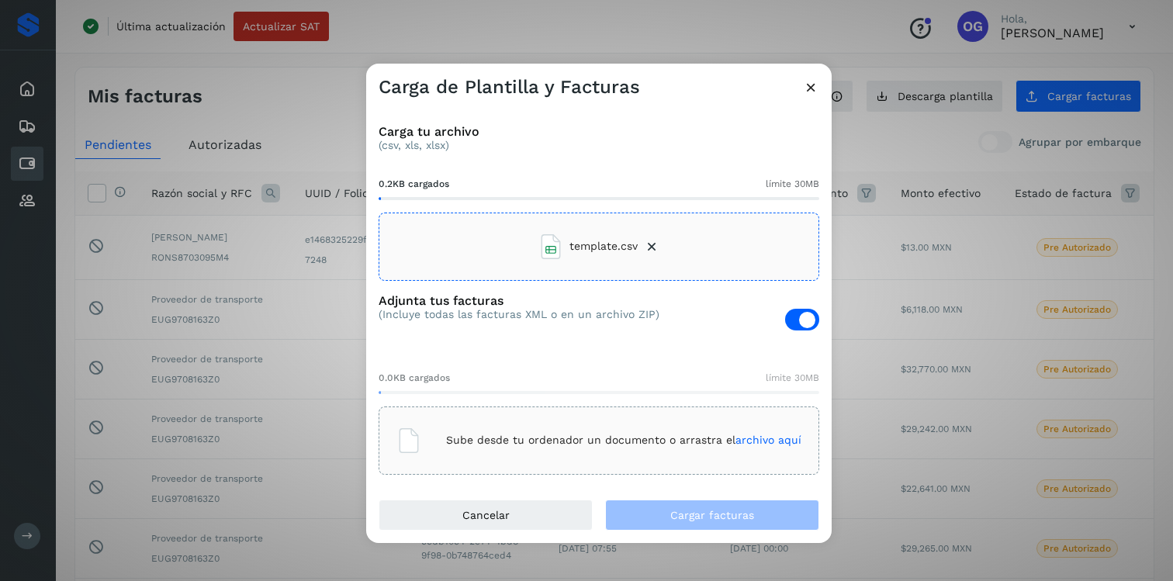
click at [486, 435] on p "Sube desde tu ordenador un documento o arrastra el archivo aquí" at bounding box center [623, 440] width 355 height 13
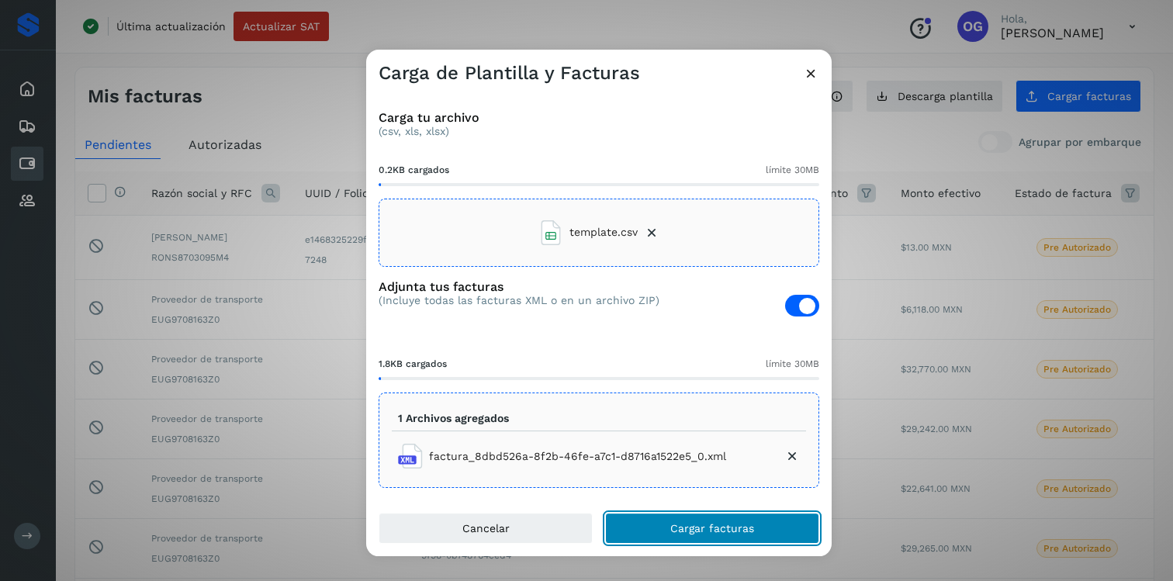
click at [743, 525] on span "Cargar facturas" at bounding box center [712, 528] width 84 height 11
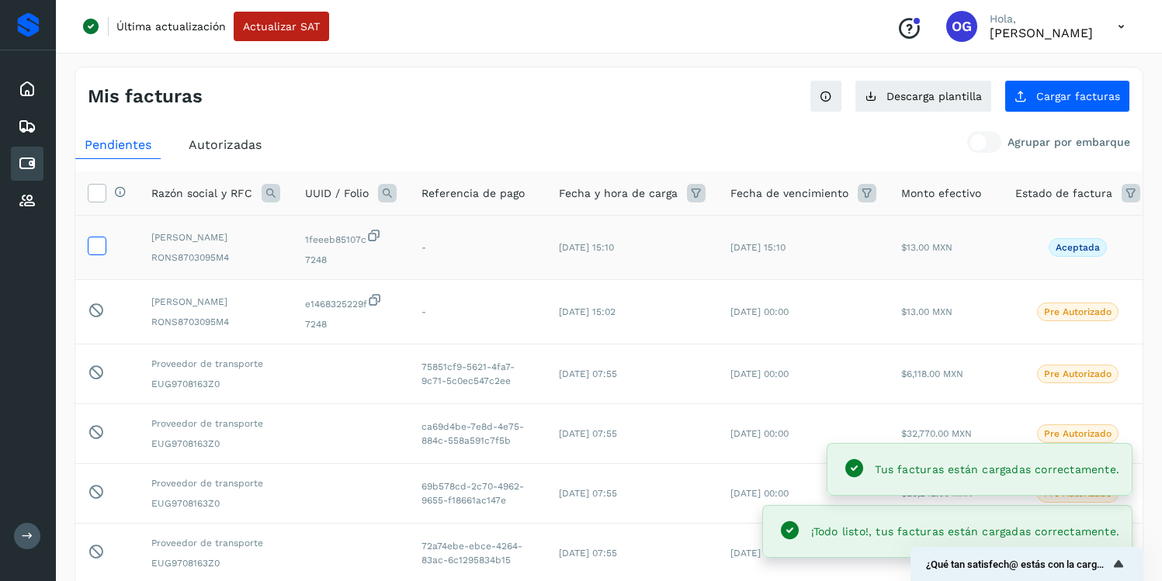
click at [91, 251] on icon at bounding box center [96, 245] width 16 height 16
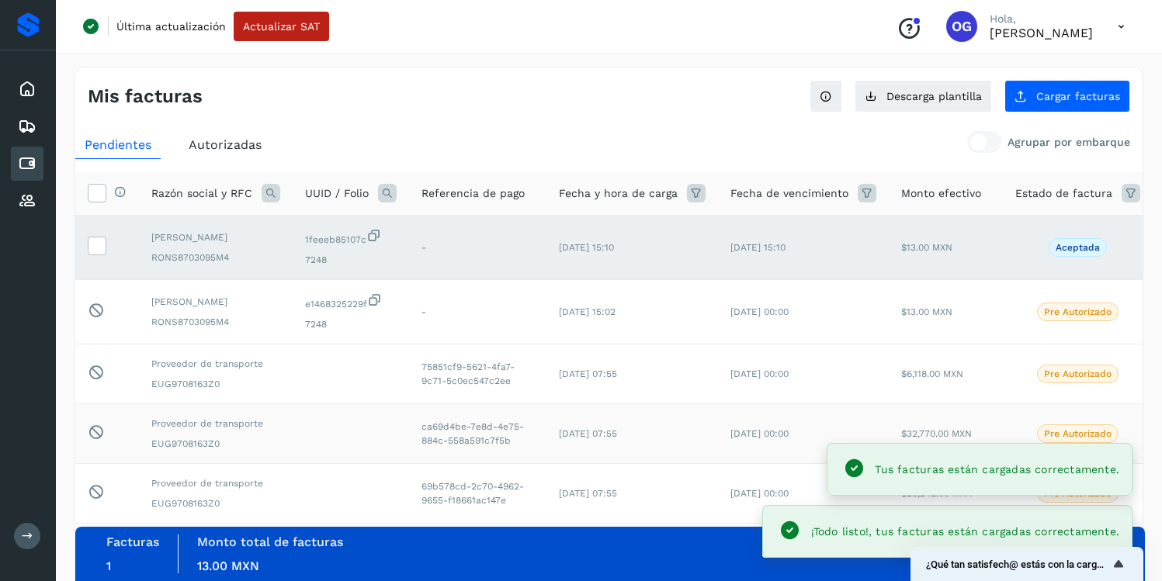
scroll to position [403, 0]
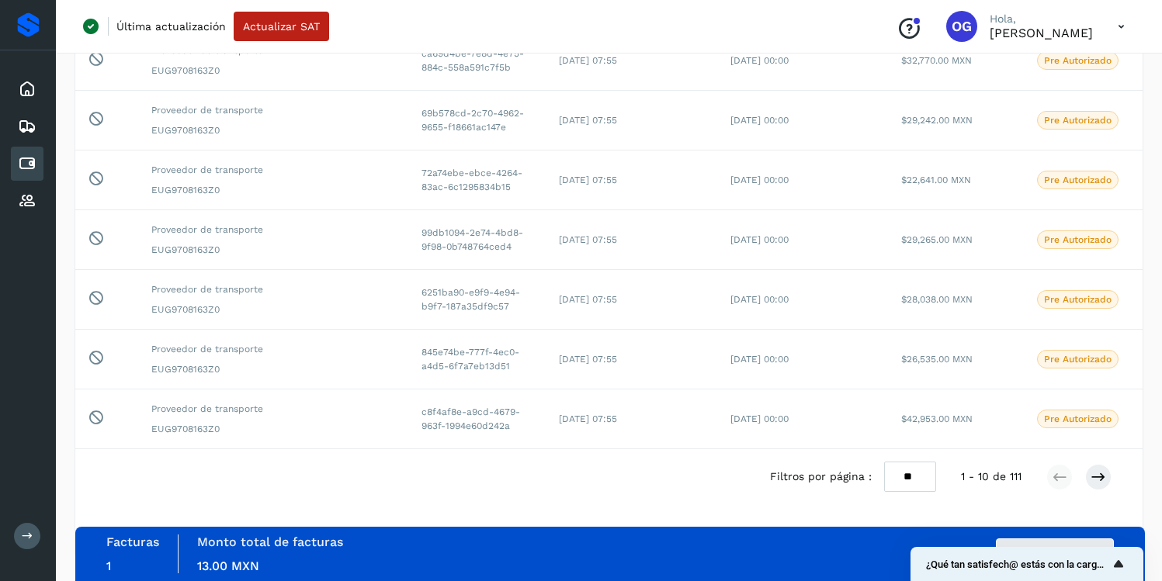
click at [1123, 569] on icon "Mostrar encuesta - ¿Qué tan satisfech@ estás con la carga de tus facturas?" at bounding box center [1118, 564] width 19 height 19
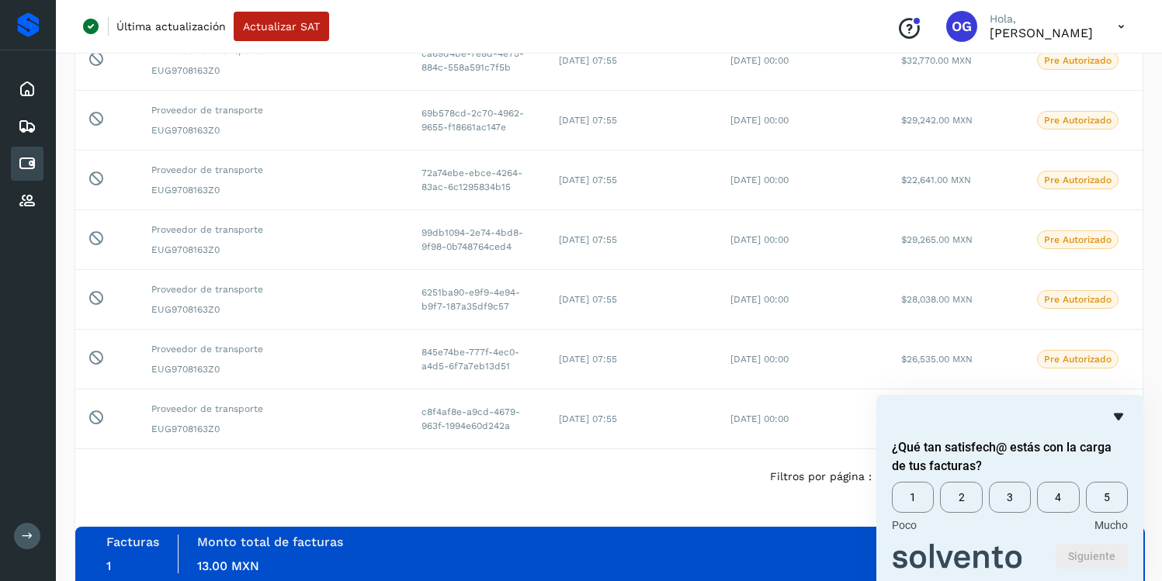
click at [1121, 410] on icon "Ocultar encuesta" at bounding box center [1118, 416] width 19 height 19
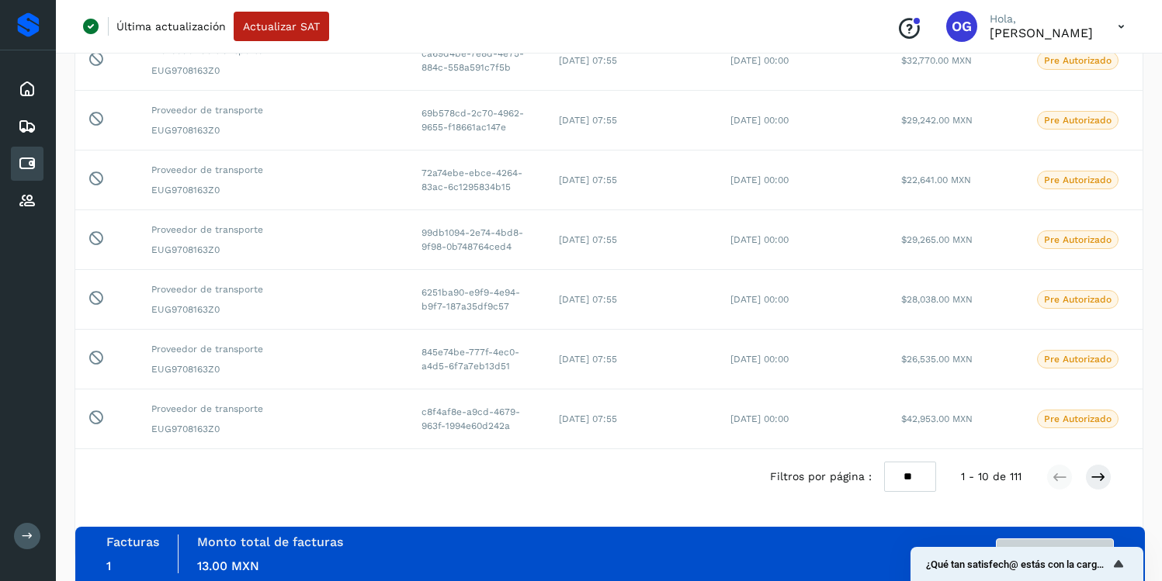
click at [1029, 538] on div "Autorizar facturas" at bounding box center [1051, 553] width 126 height 31
click at [1023, 541] on button "Autorizar facturas" at bounding box center [1054, 553] width 118 height 31
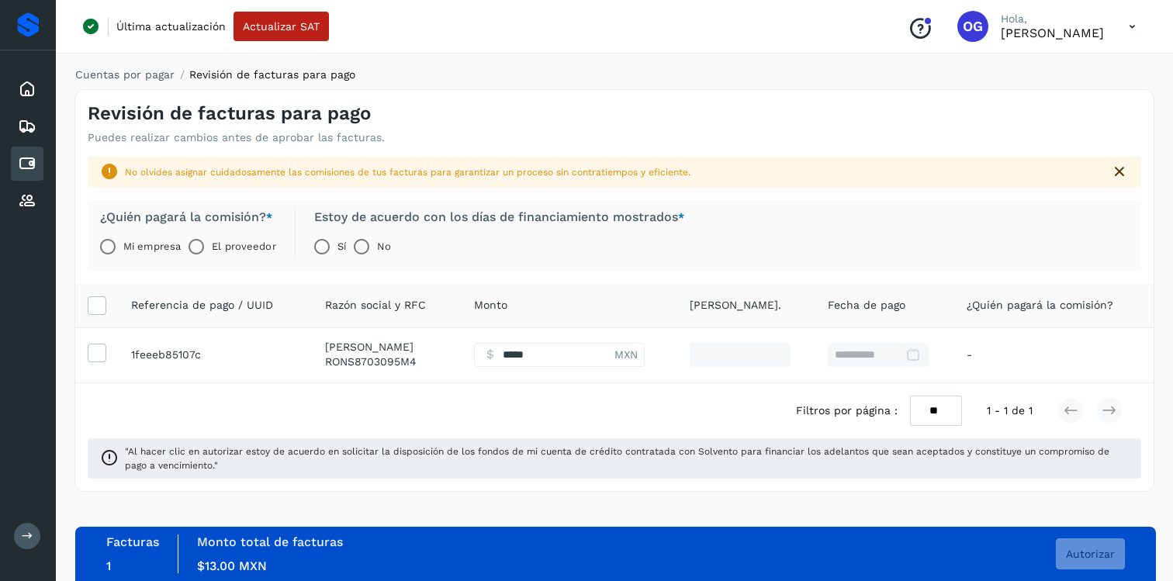
click at [137, 245] on label "Mi empresa" at bounding box center [151, 246] width 57 height 31
click at [1085, 553] on span "Autorizar" at bounding box center [1090, 554] width 49 height 11
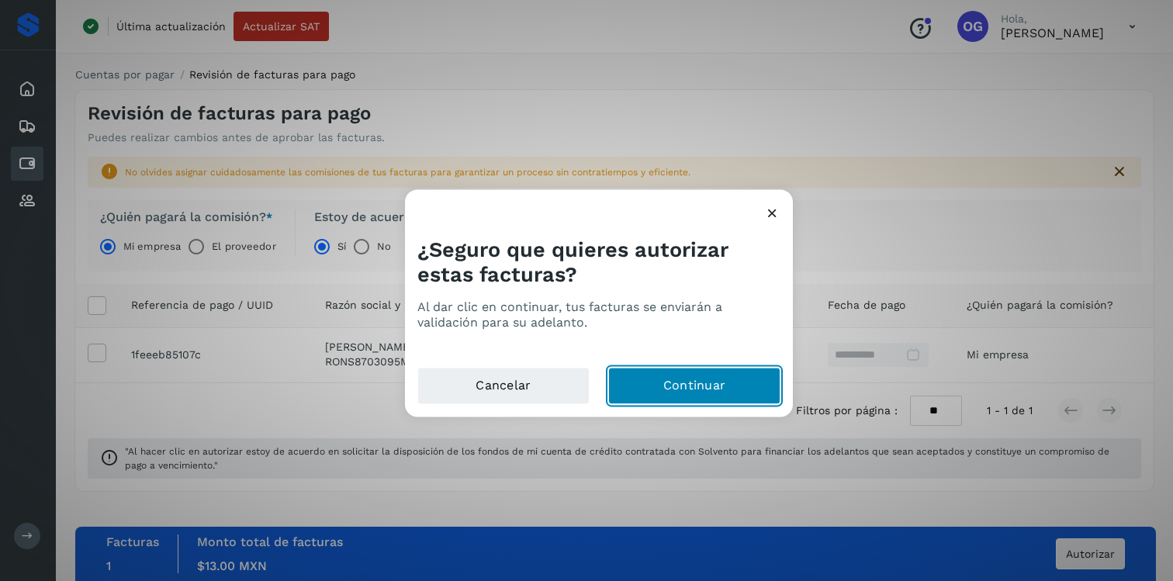
click at [666, 376] on button "Continuar" at bounding box center [694, 385] width 172 height 37
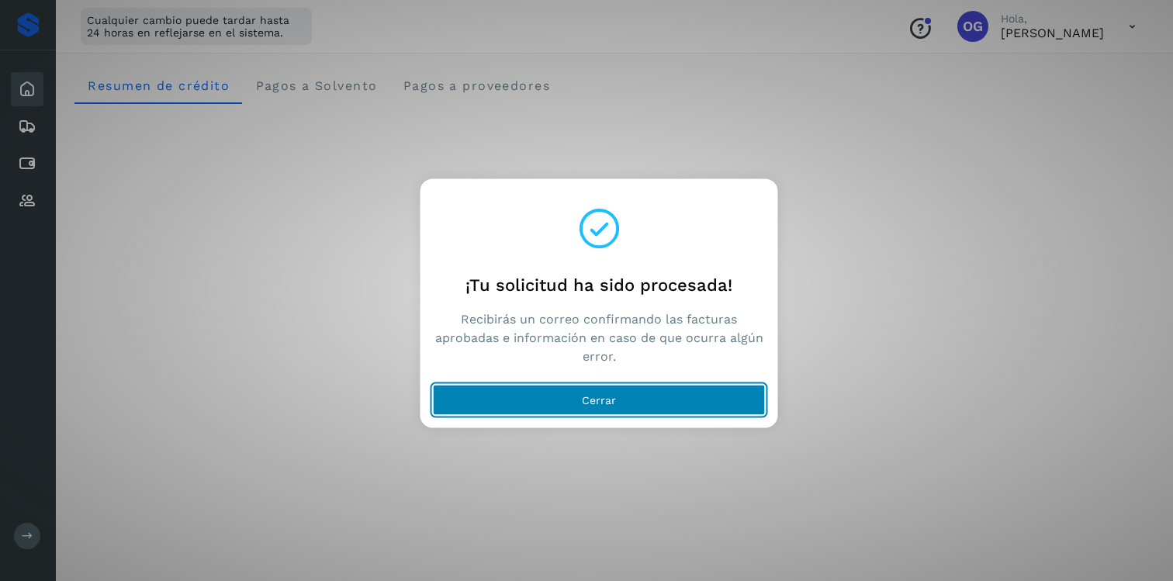
click at [594, 403] on span "Cerrar" at bounding box center [599, 399] width 34 height 11
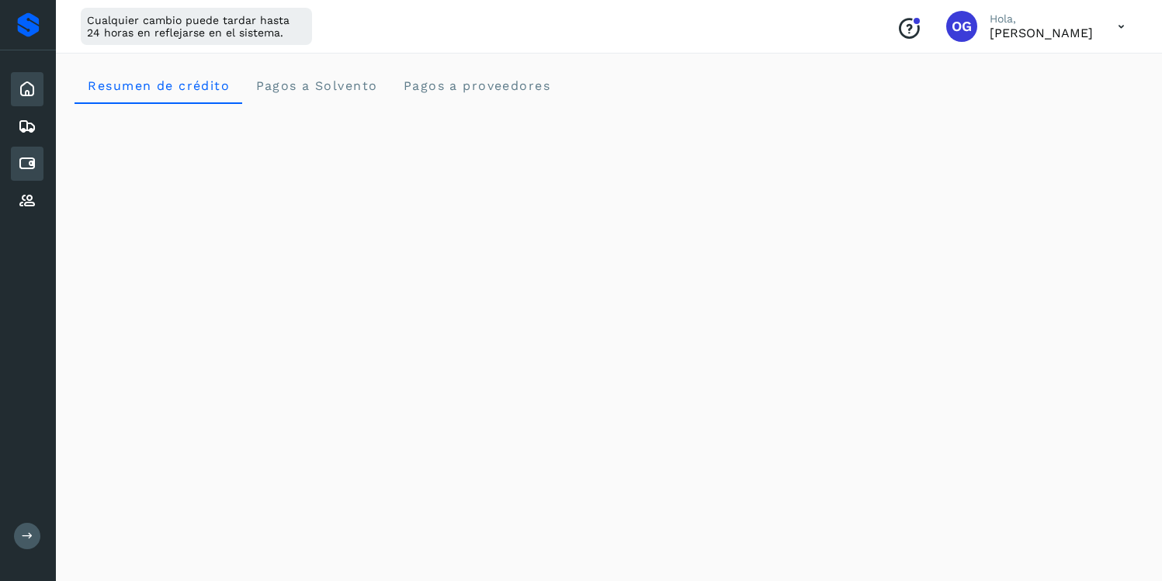
click at [20, 166] on icon at bounding box center [27, 163] width 19 height 19
